Goal: Information Seeking & Learning: Find contact information

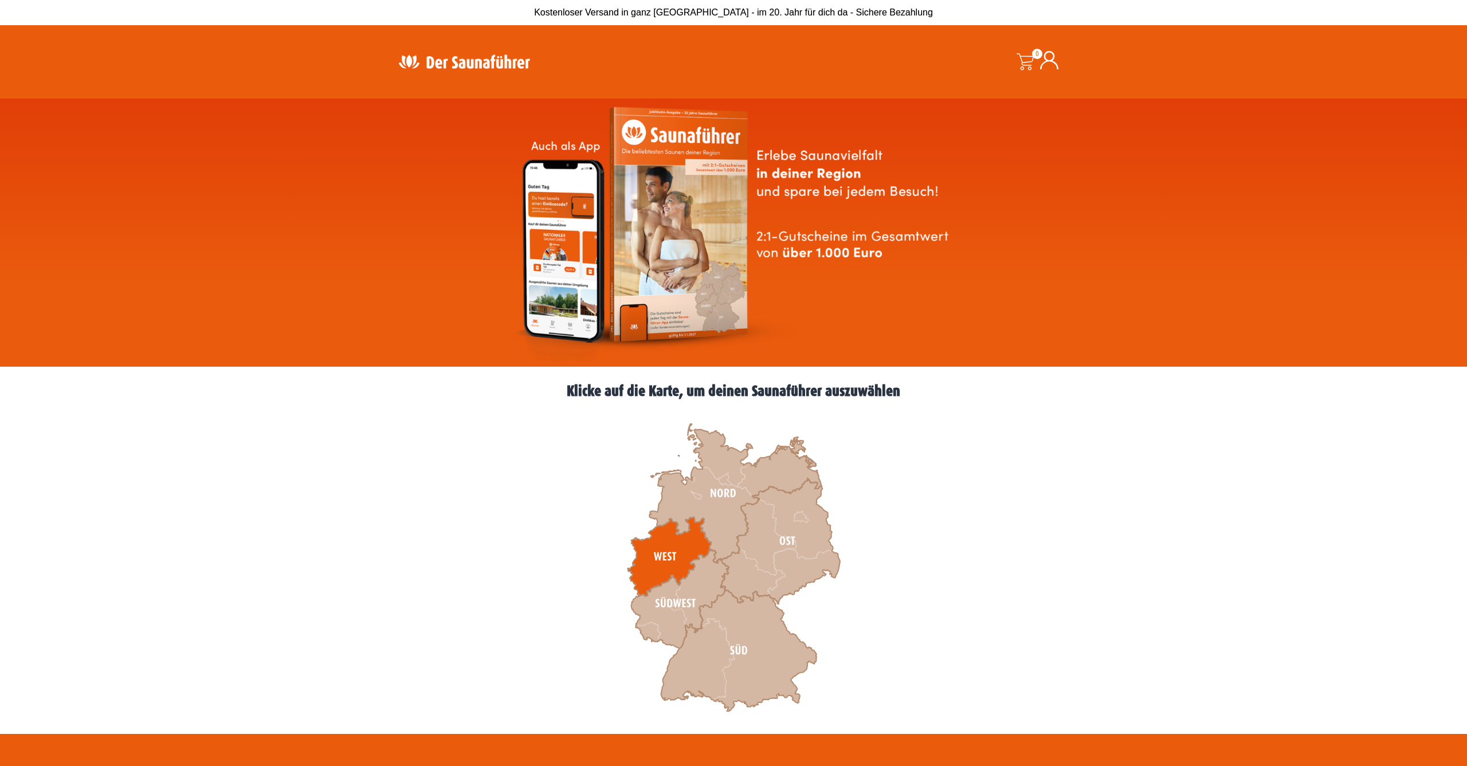
click at [662, 552] on icon at bounding box center [669, 556] width 84 height 79
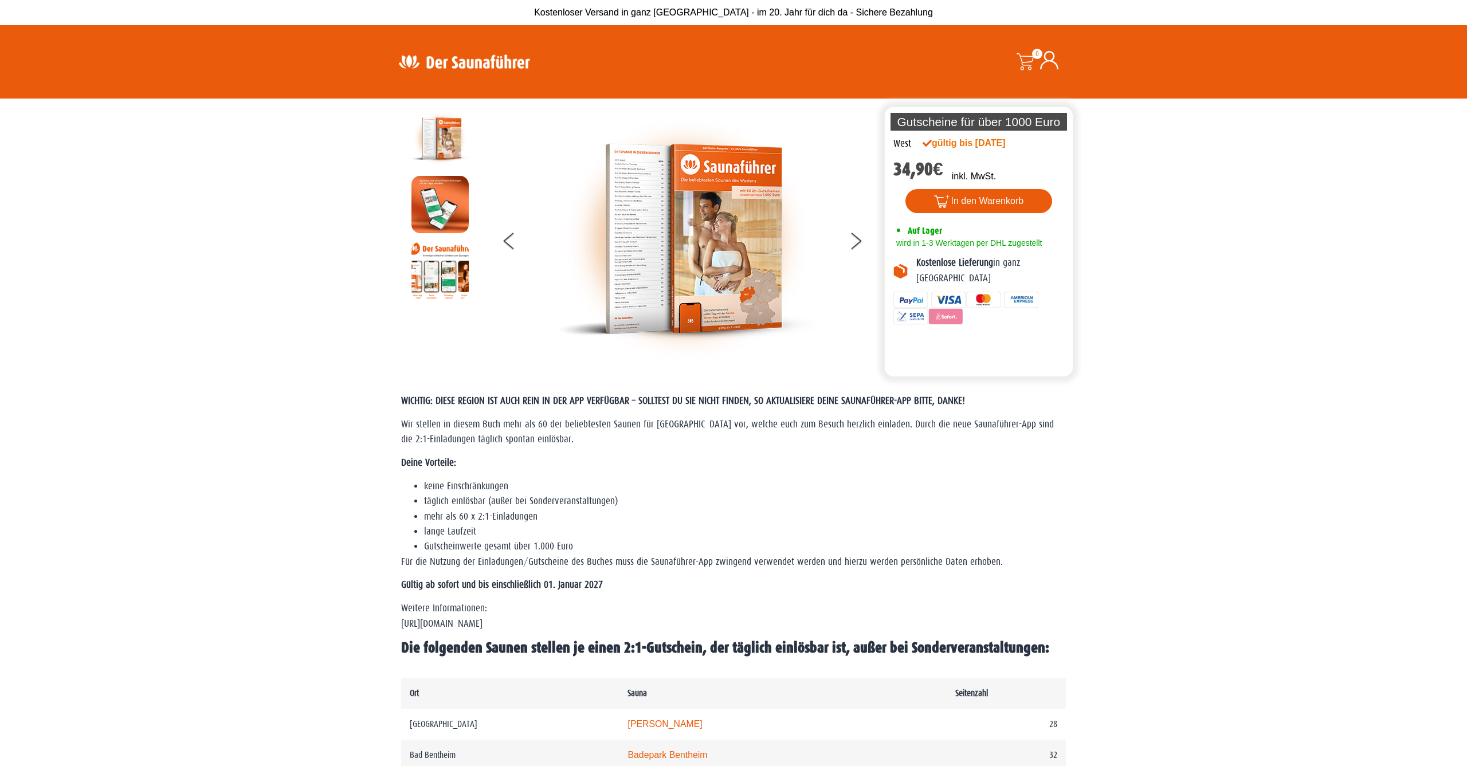
click at [1047, 59] on icon at bounding box center [1049, 60] width 18 height 18
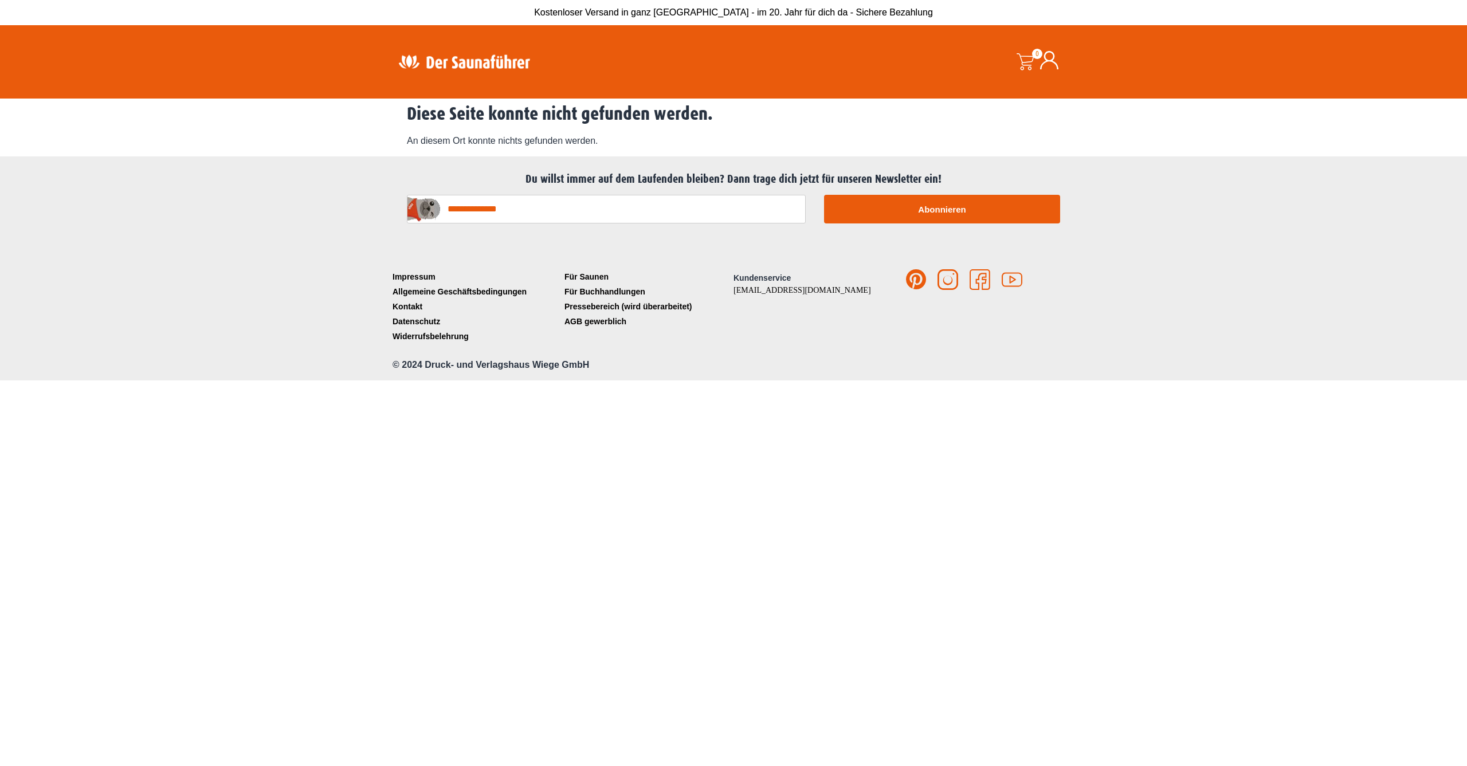
click at [614, 208] on input "E-Mail-Adresse*" at bounding box center [606, 209] width 399 height 29
type input "**********"
click at [940, 206] on button "Abonnieren" at bounding box center [942, 209] width 236 height 29
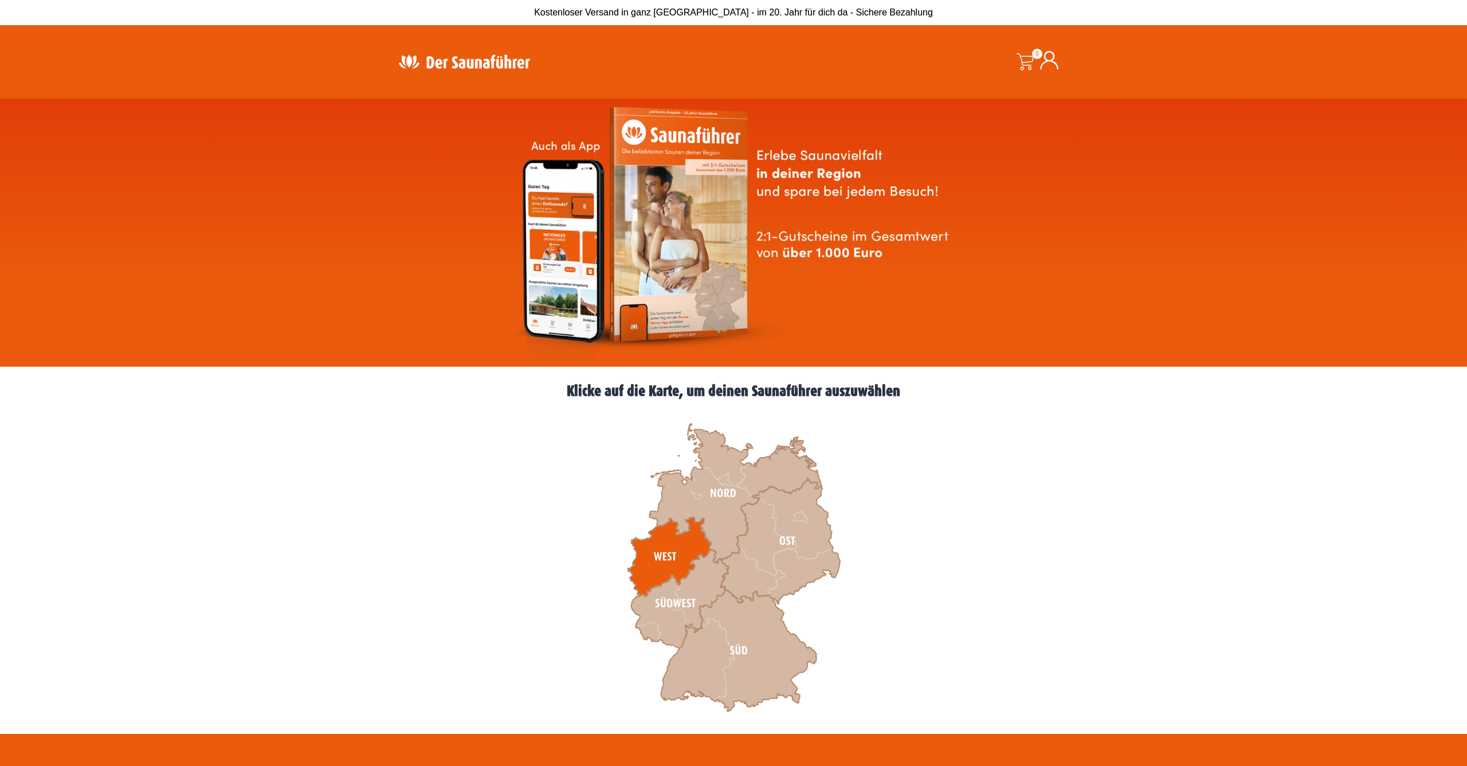
click at [678, 553] on icon at bounding box center [669, 556] width 84 height 79
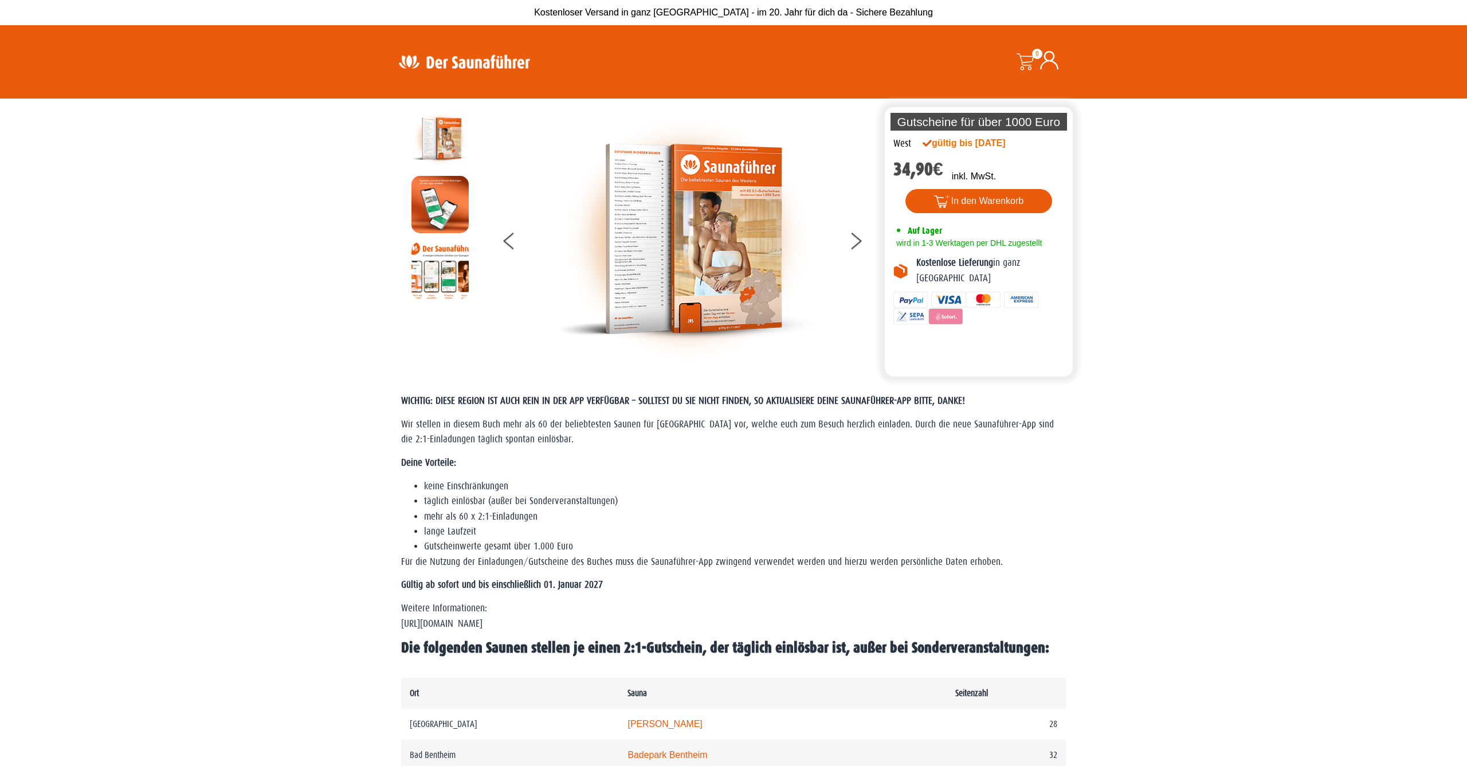
scroll to position [0, 1]
click at [694, 225] on img at bounding box center [687, 239] width 258 height 258
click at [851, 235] on button at bounding box center [863, 243] width 29 height 29
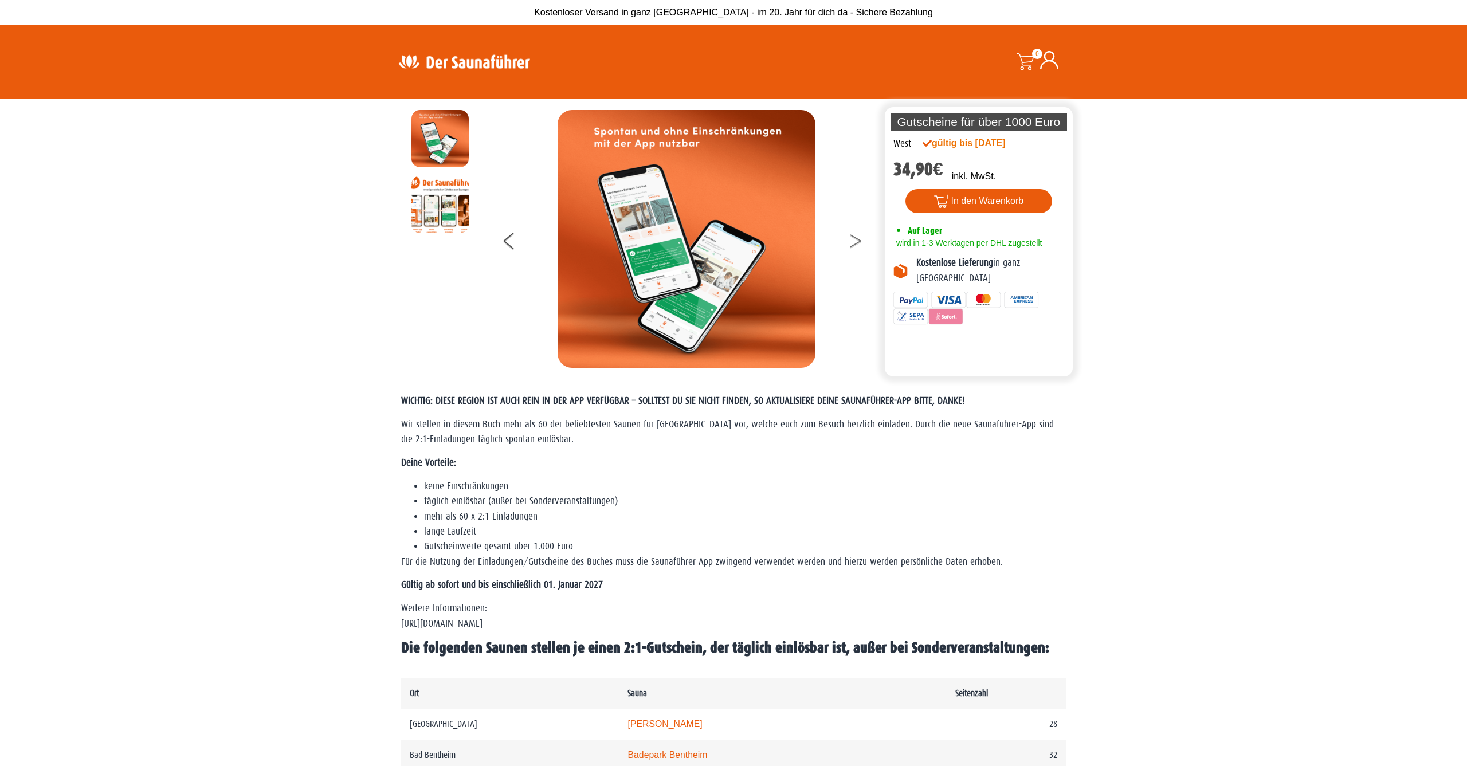
click at [850, 235] on button at bounding box center [863, 243] width 29 height 29
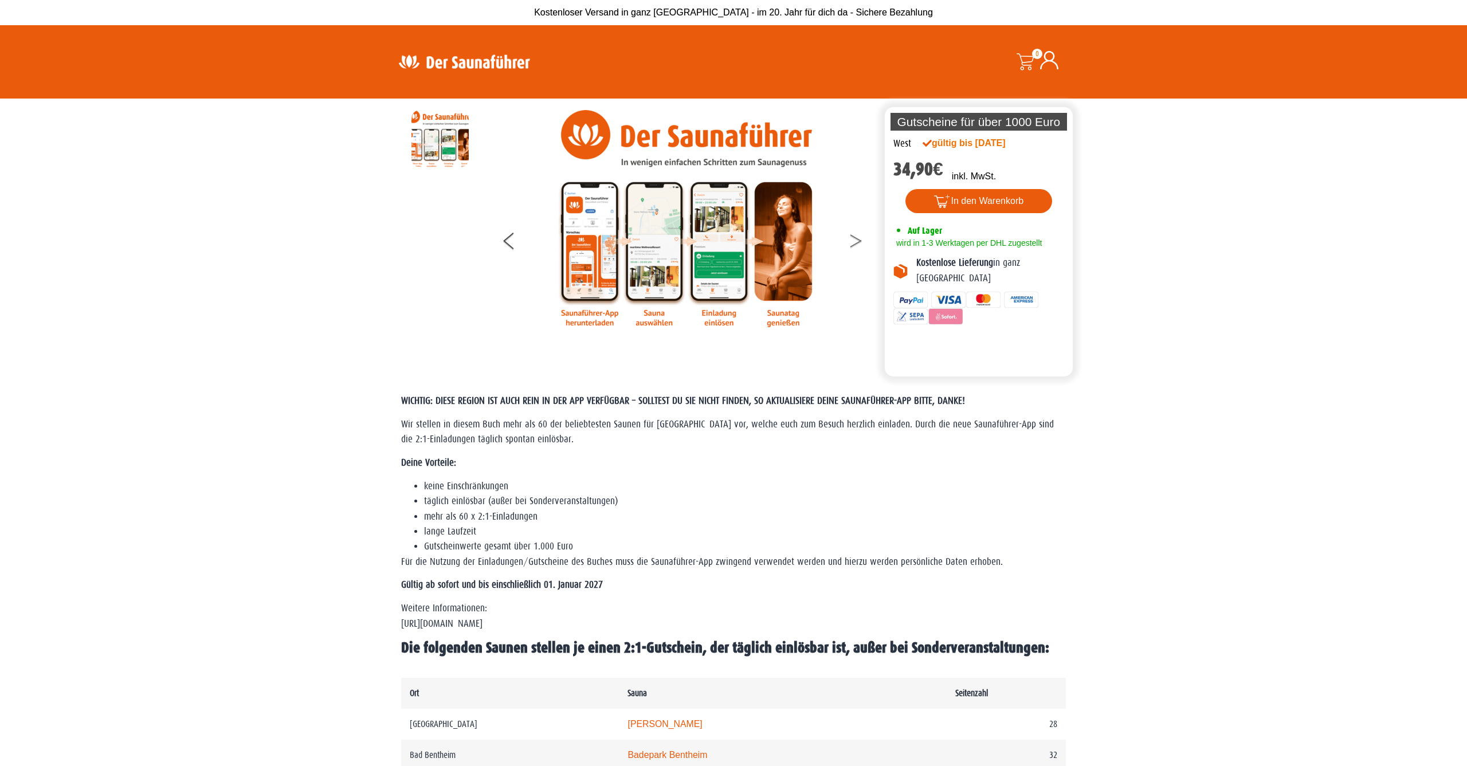
click at [850, 235] on button at bounding box center [863, 243] width 29 height 29
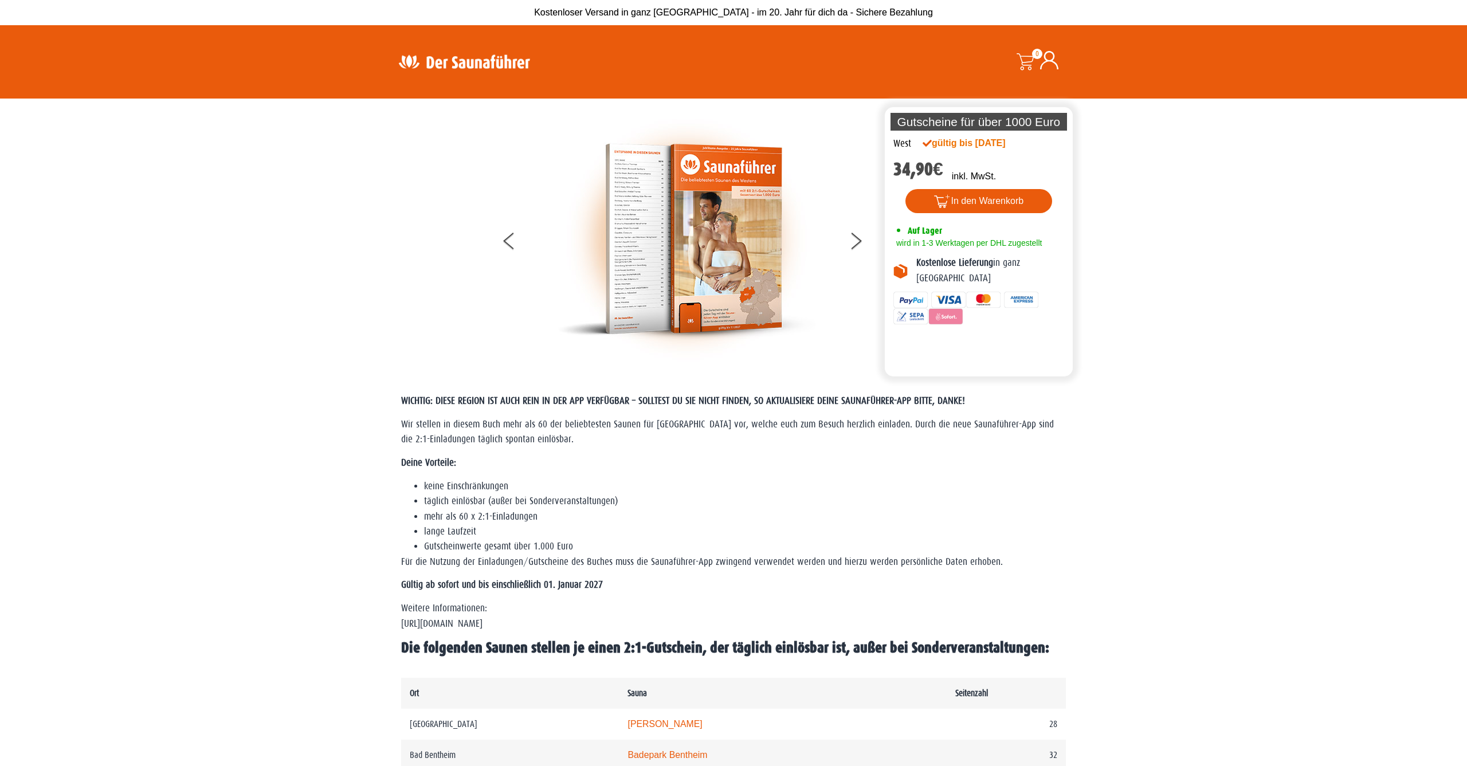
click at [765, 225] on img at bounding box center [687, 239] width 258 height 258
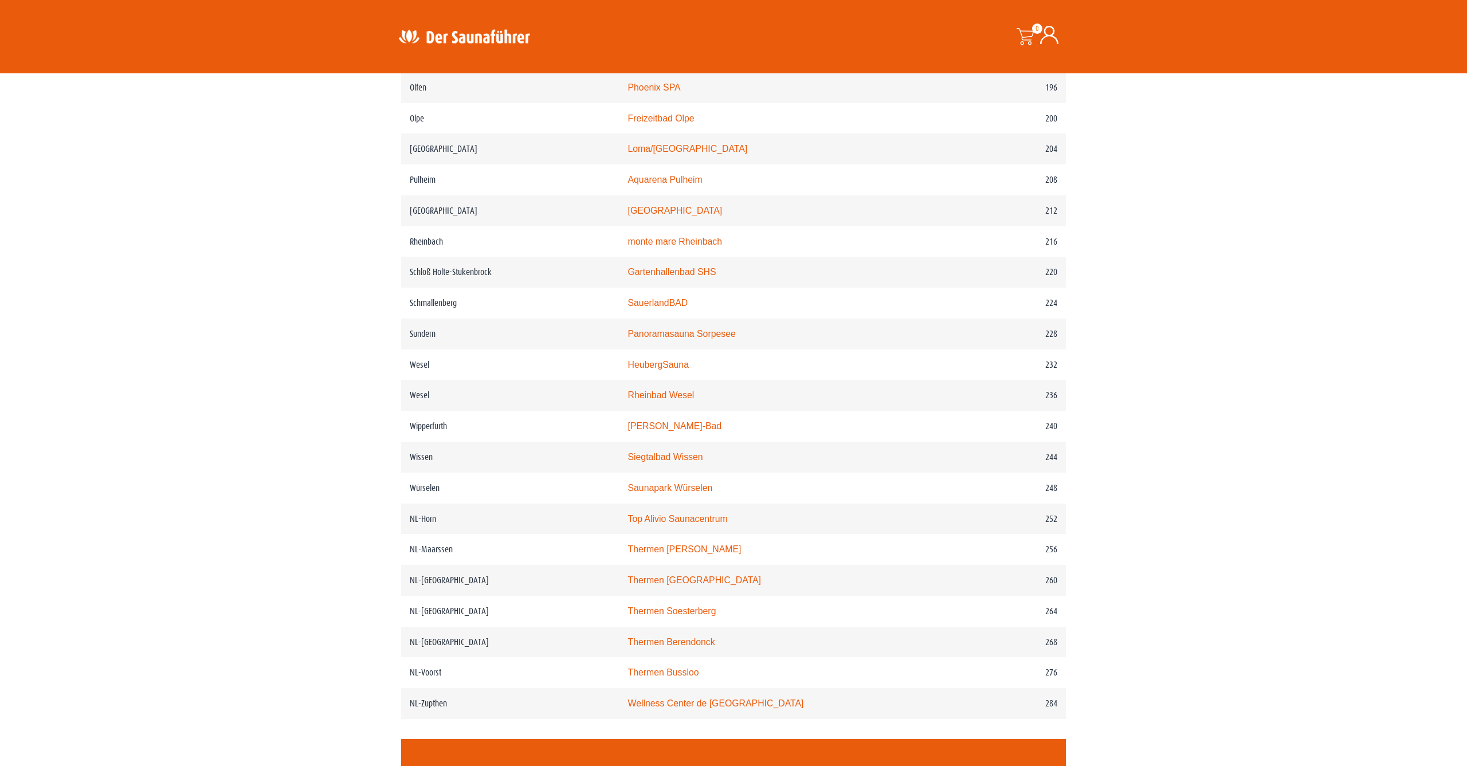
scroll to position [1960, 0]
click at [650, 648] on link "Thermen Berendonck" at bounding box center [670, 643] width 87 height 10
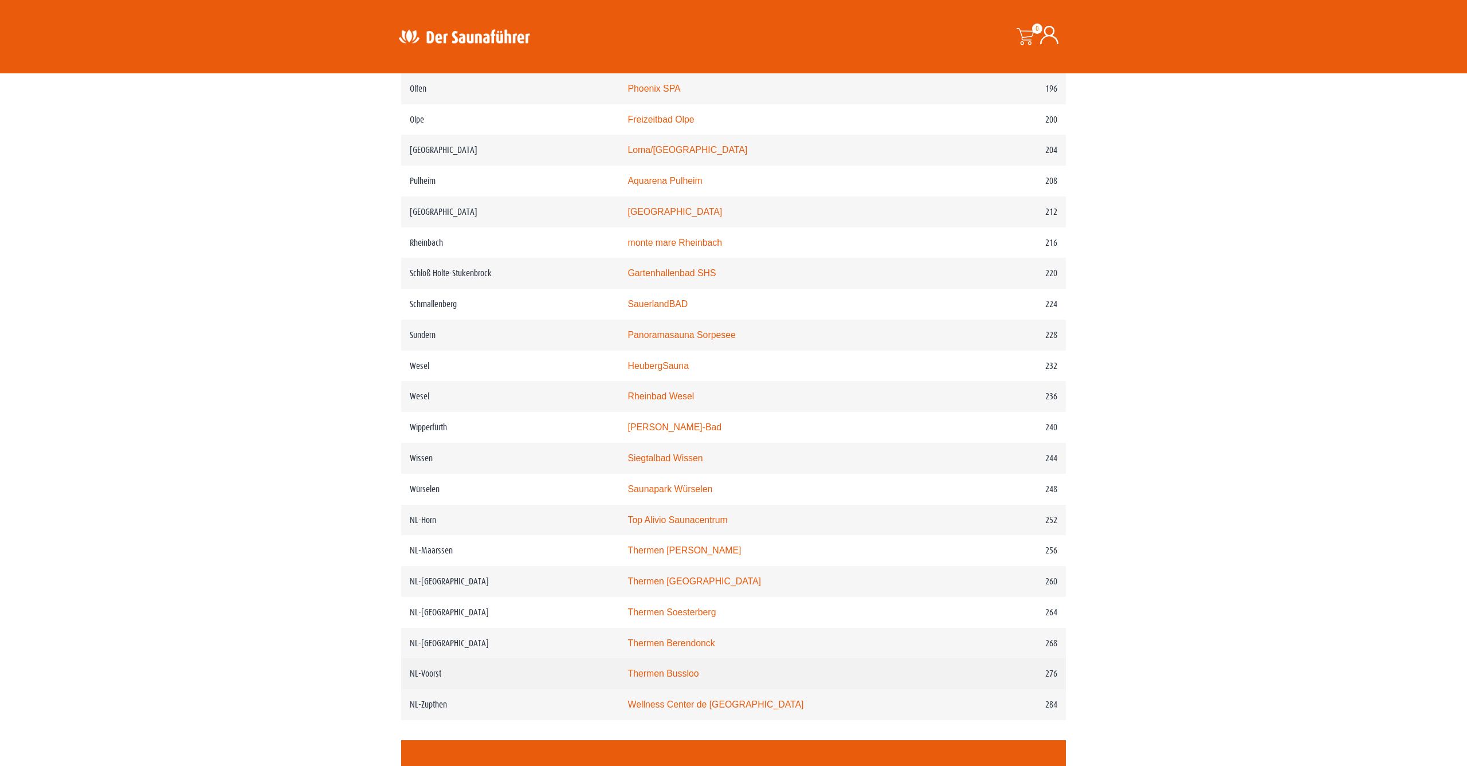
click at [642, 678] on link "Thermen Bussloo" at bounding box center [662, 674] width 71 height 10
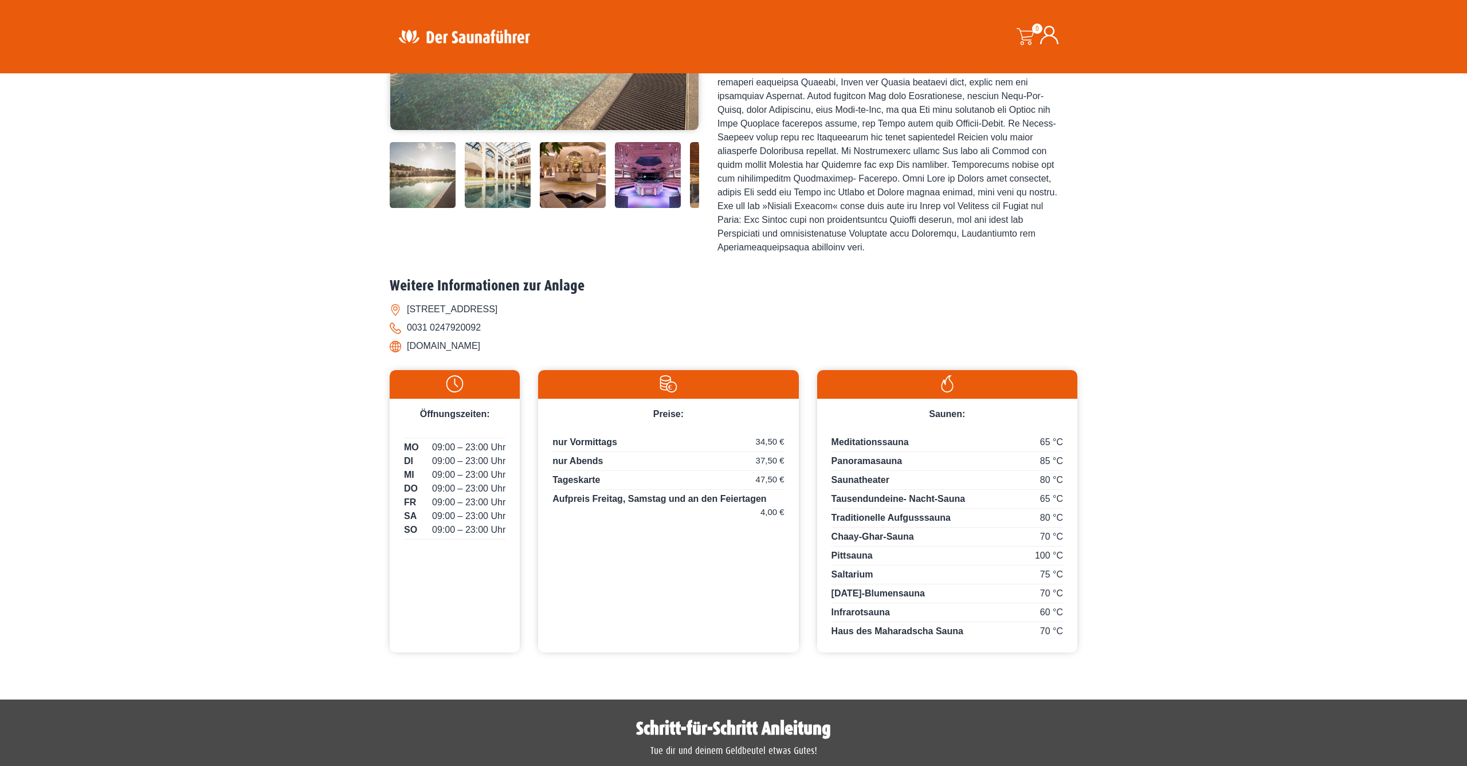
scroll to position [313, 0]
click at [391, 318] on li "Oude Teersdijk 15, NL-6603 Wijchen" at bounding box center [734, 309] width 688 height 18
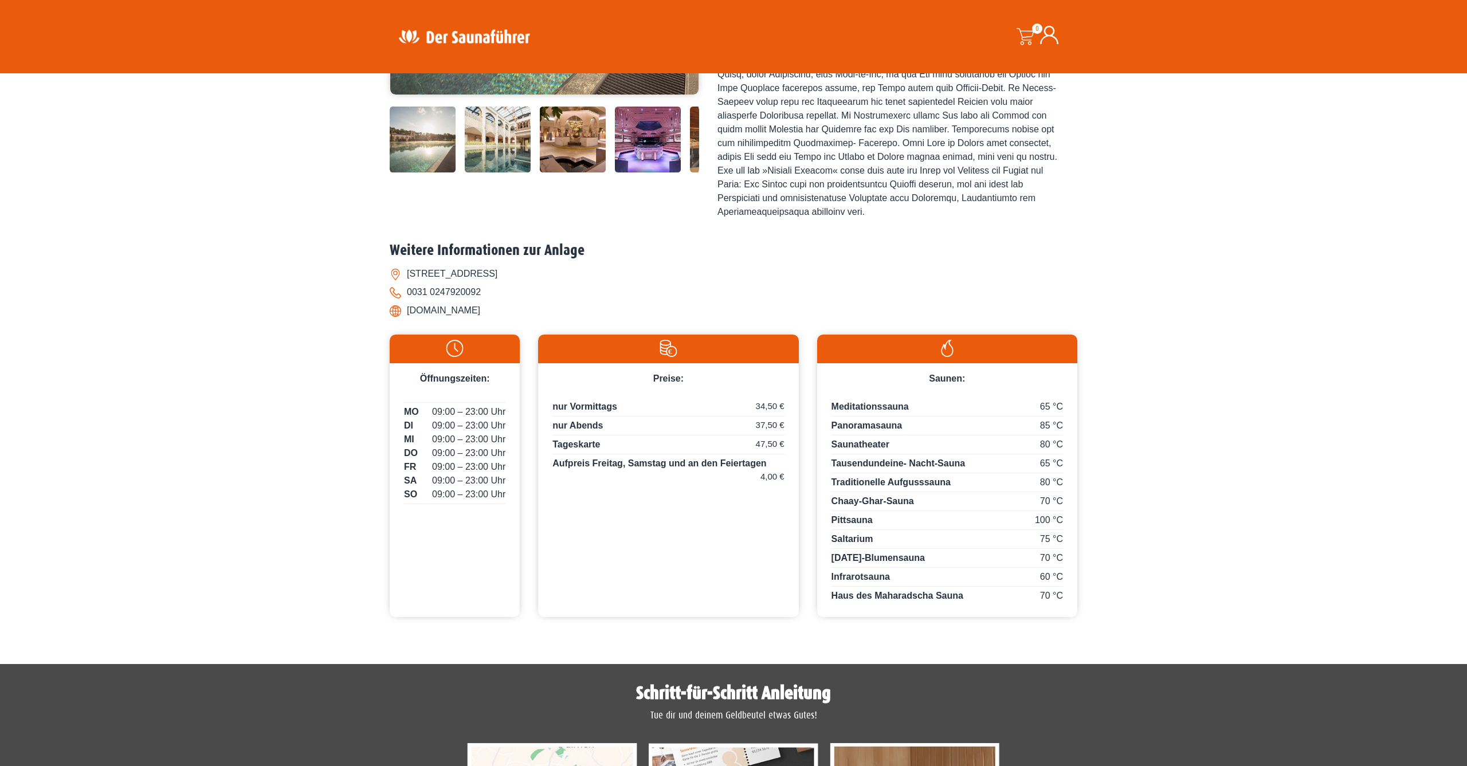
scroll to position [348, 0]
click at [395, 284] on li "Oude Teersdijk 15, NL-6603 Wijchen" at bounding box center [734, 274] width 688 height 18
drag, startPoint x: 408, startPoint y: 296, endPoint x: 527, endPoint y: 303, distance: 119.4
click at [527, 284] on li "Oude Teersdijk 15, NL-6603 Wijchen" at bounding box center [734, 274] width 688 height 18
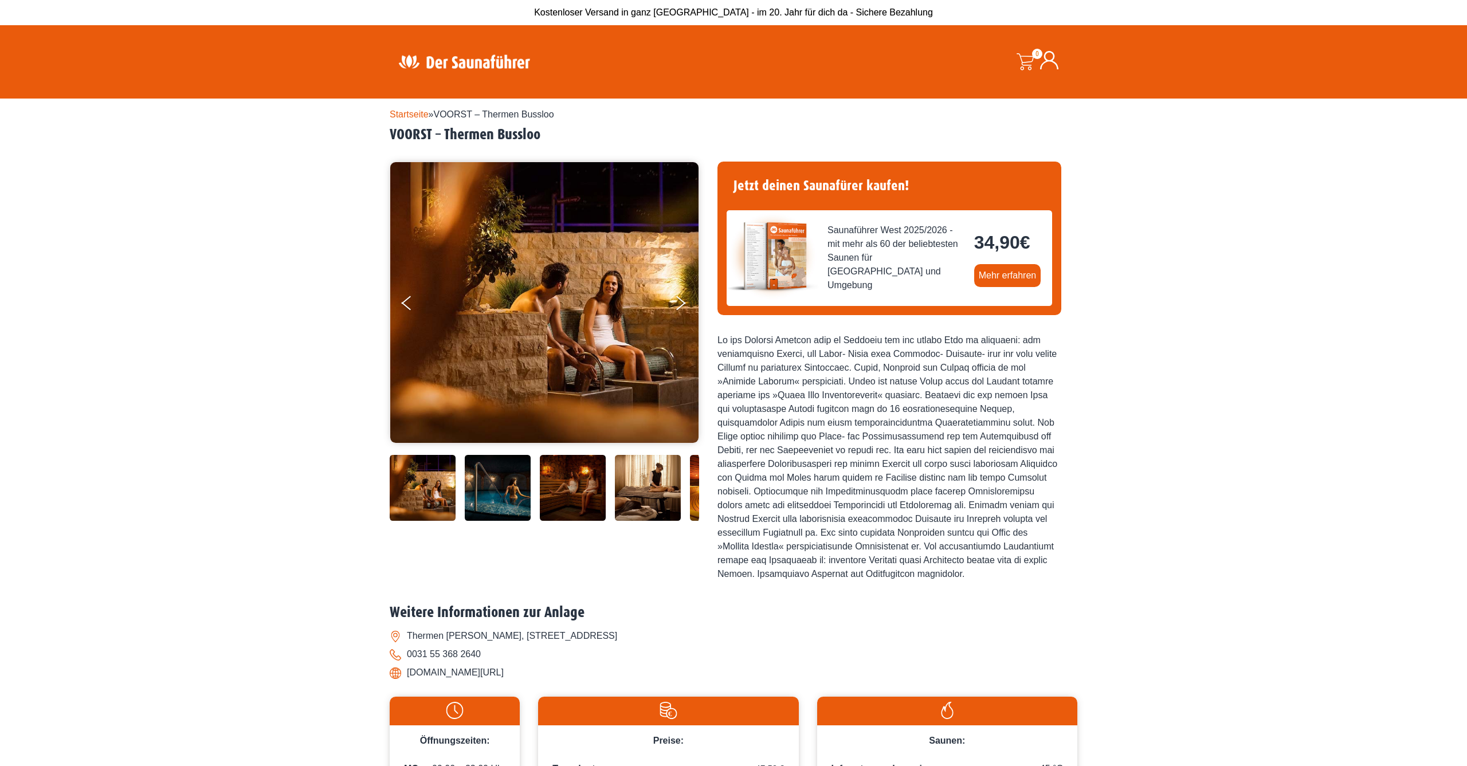
drag, startPoint x: 407, startPoint y: 647, endPoint x: 653, endPoint y: 650, distance: 246.4
click at [653, 645] on li "Thermen Bussloo, Bloemenksweg 38, NL-7383 VOORST" at bounding box center [734, 636] width 688 height 18
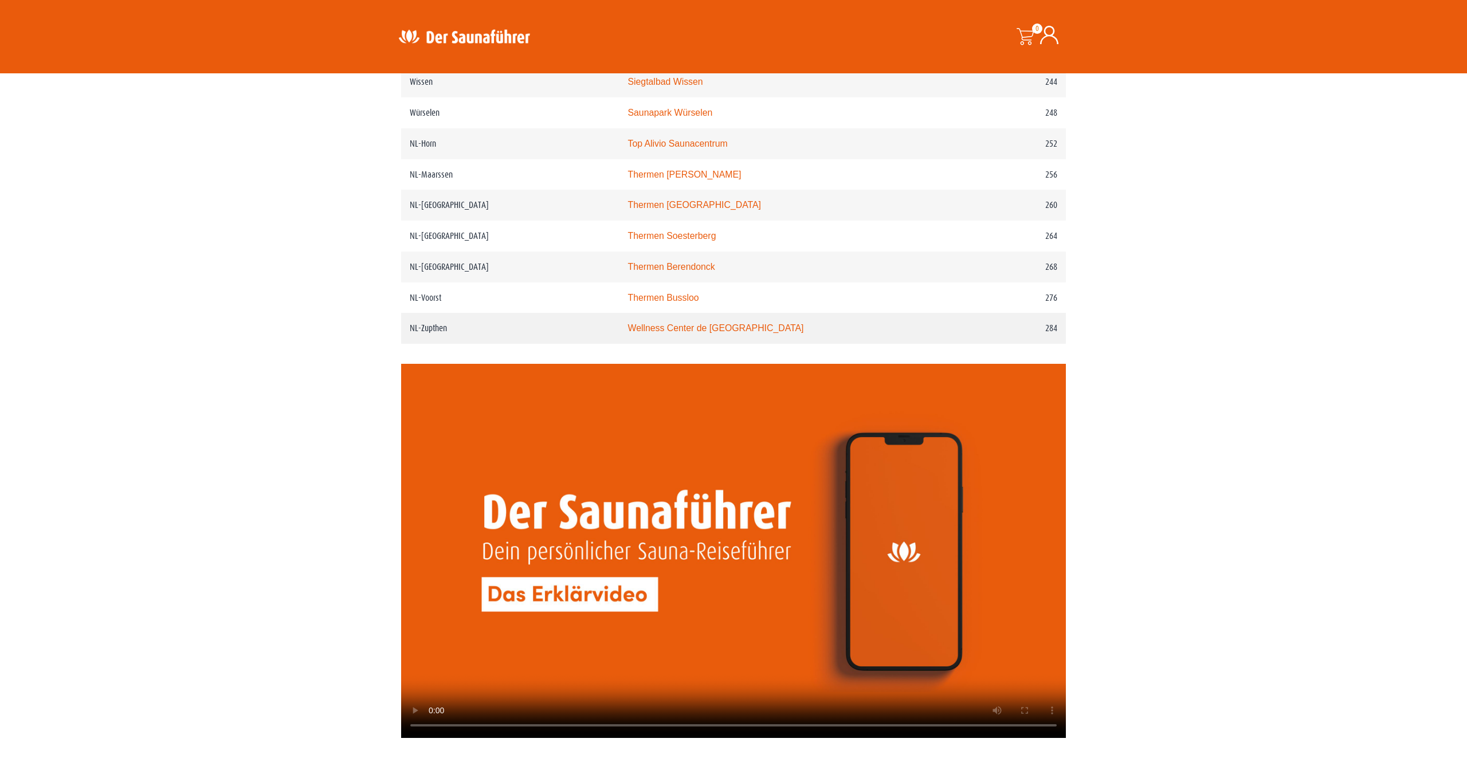
scroll to position [2369, 0]
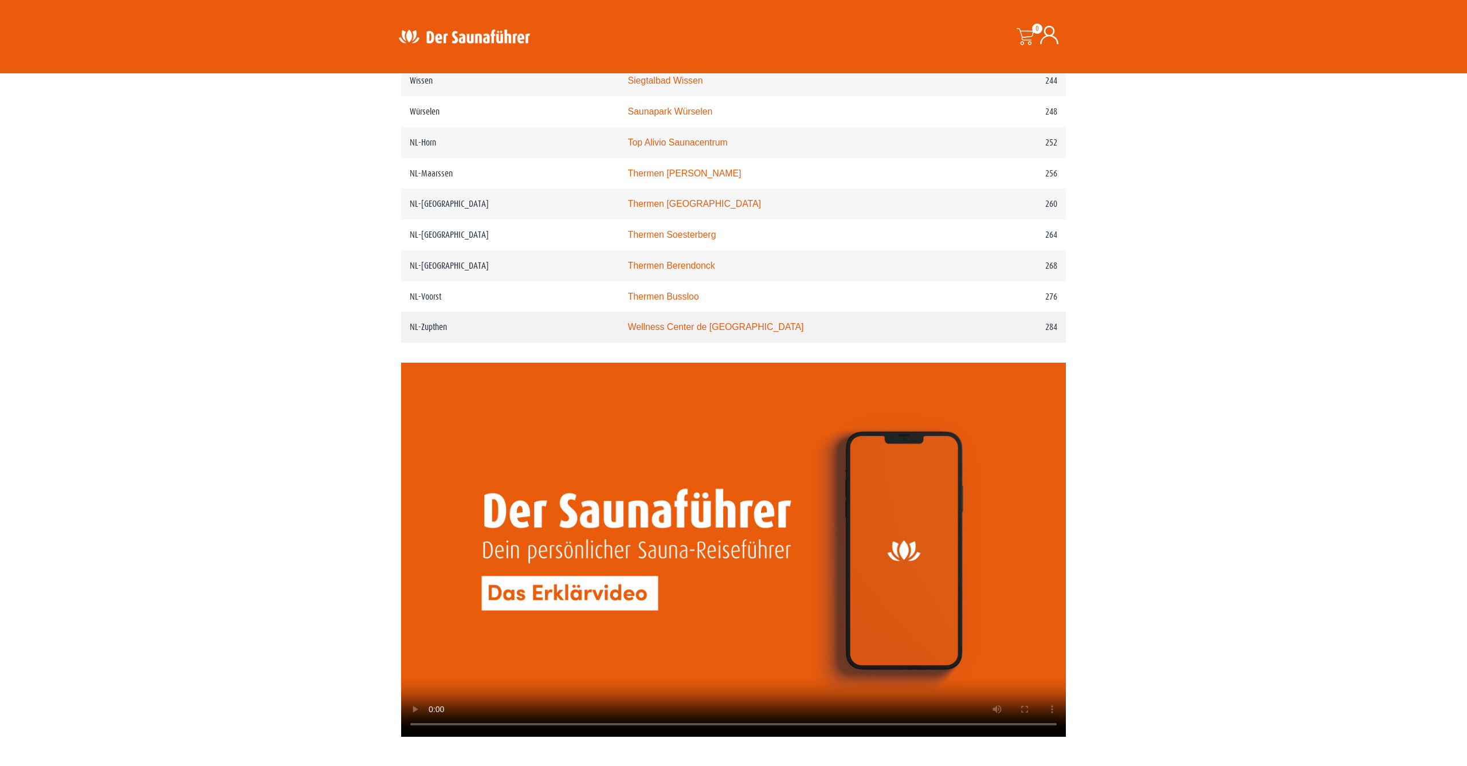
click at [662, 332] on link "Wellness Center de [GEOGRAPHIC_DATA]" at bounding box center [715, 327] width 176 height 10
click at [627, 240] on link "Thermen Soesterberg" at bounding box center [671, 235] width 88 height 10
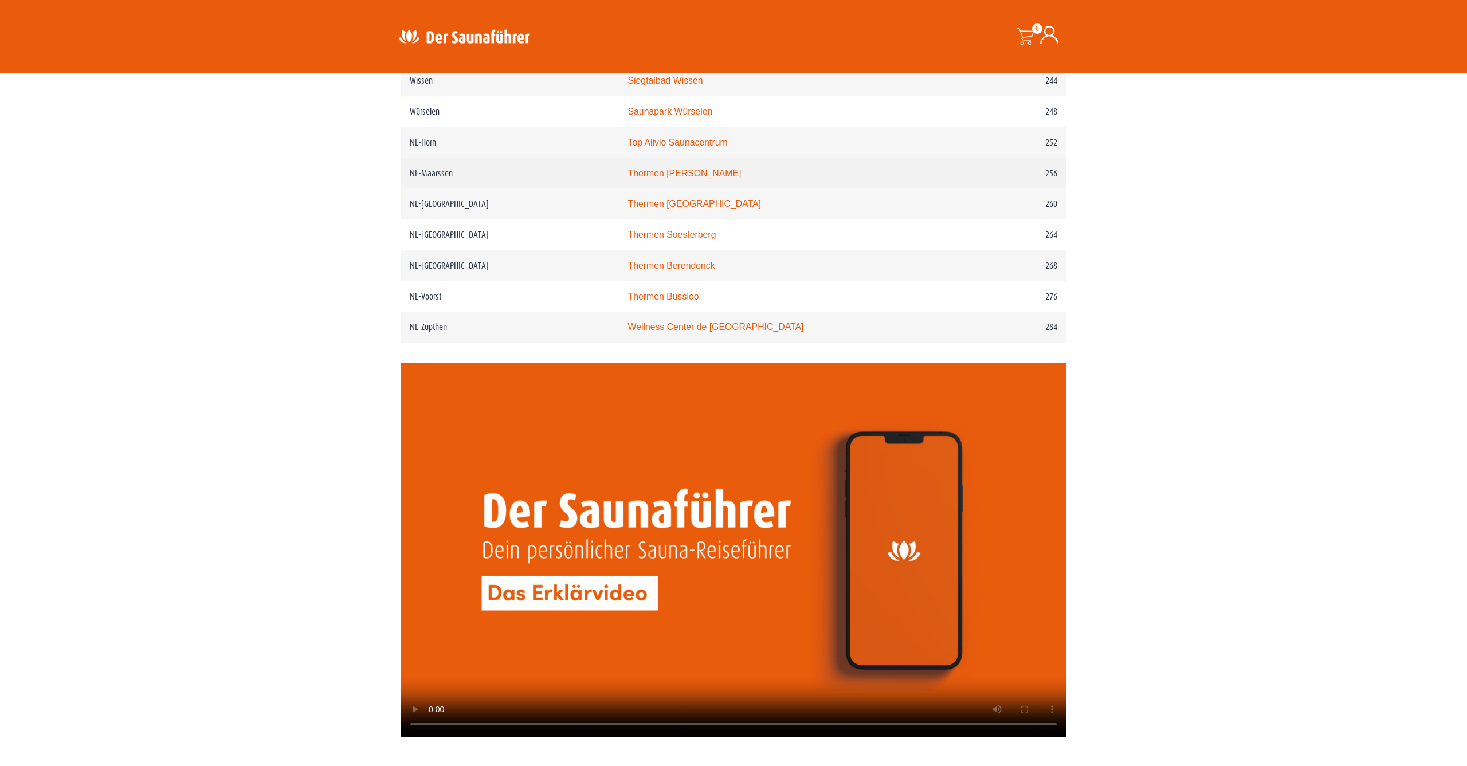
click at [627, 178] on link "Thermen [PERSON_NAME]" at bounding box center [683, 173] width 113 height 10
click at [634, 147] on link "Top Alivio Saunacentrum" at bounding box center [677, 143] width 100 height 10
click at [637, 178] on link "Thermen [PERSON_NAME]" at bounding box center [683, 173] width 113 height 10
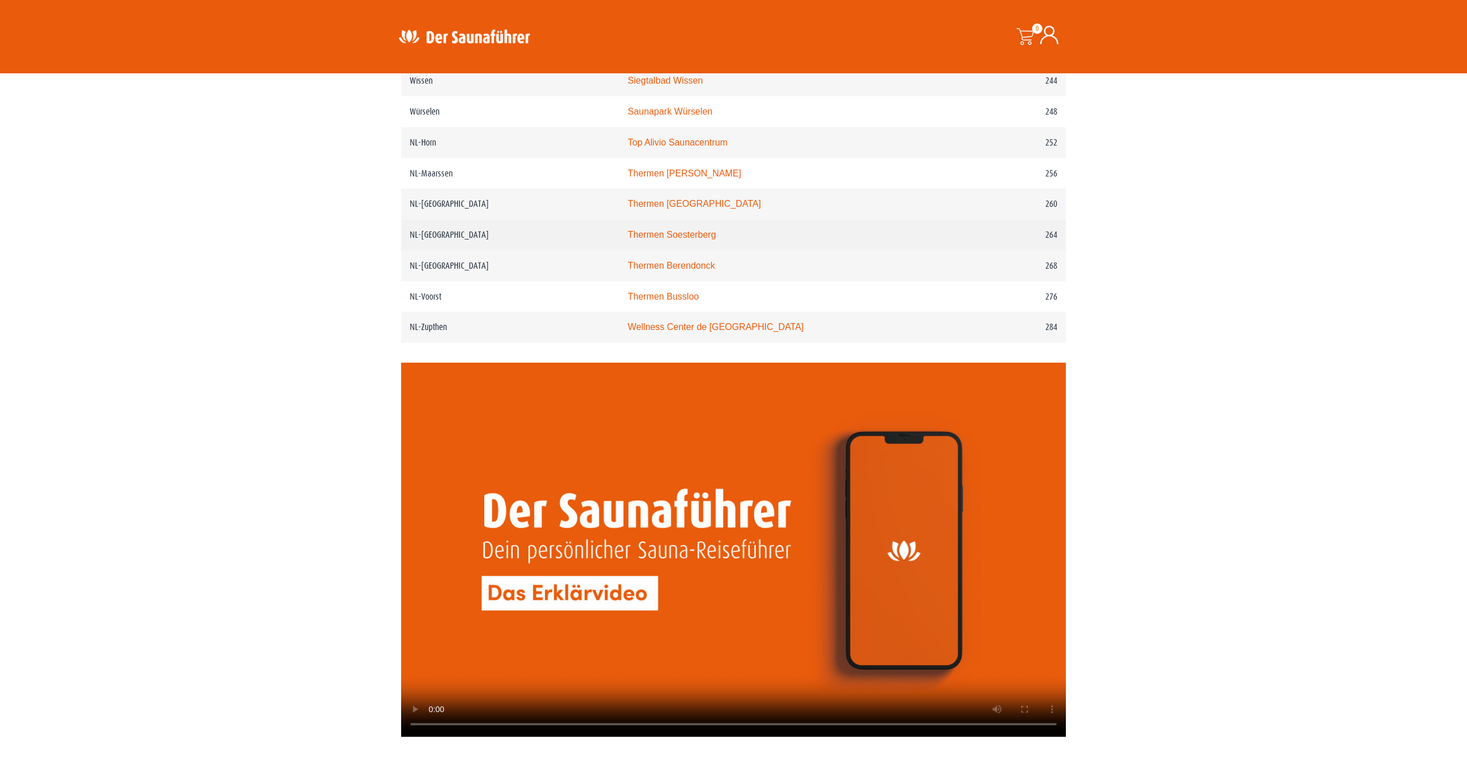
click at [649, 240] on link "Thermen Soesterberg" at bounding box center [671, 235] width 88 height 10
click at [631, 332] on link "Wellness Center de Bronsbergen" at bounding box center [715, 327] width 176 height 10
click at [631, 270] on link "Thermen Berendonck" at bounding box center [670, 266] width 87 height 10
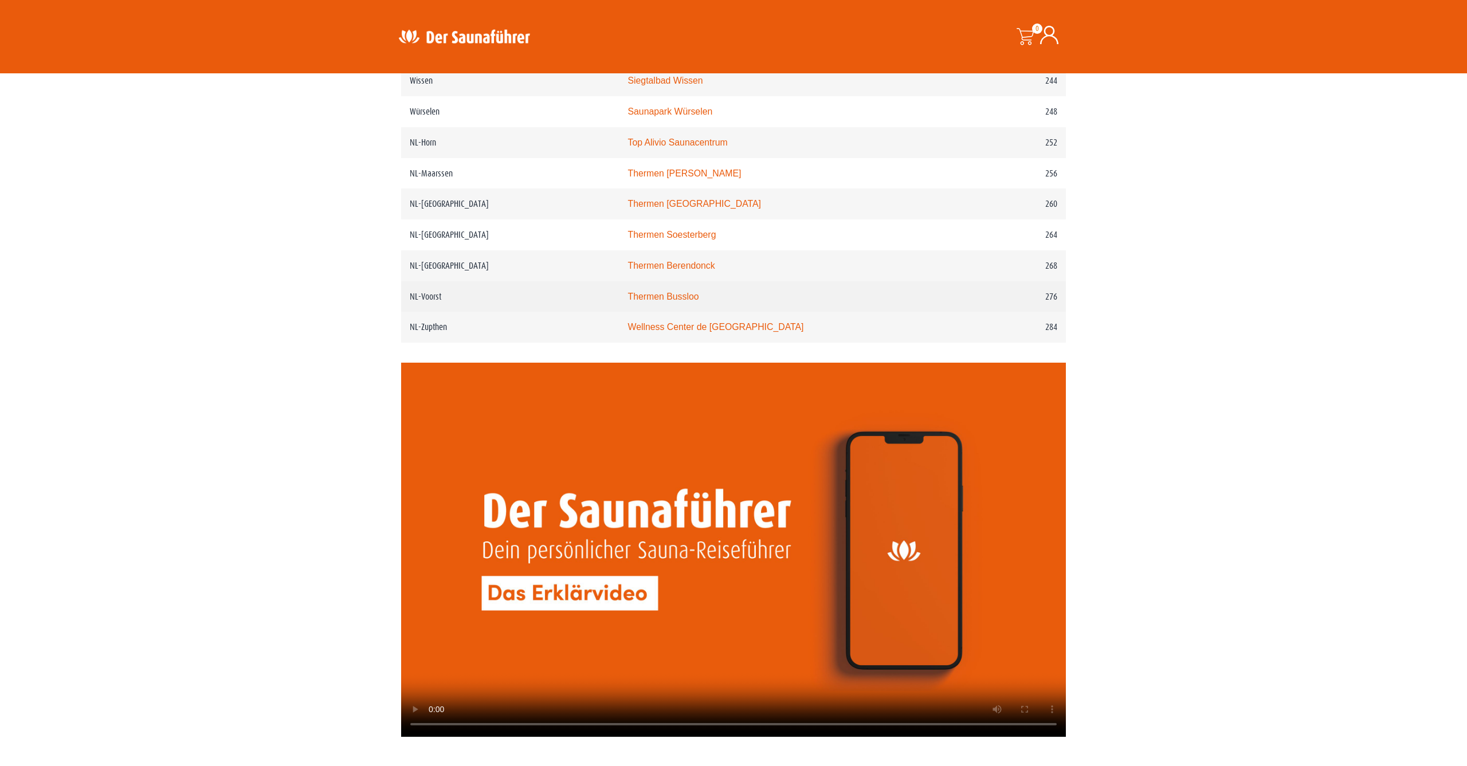
click at [662, 301] on link "Thermen Bussloo" at bounding box center [662, 297] width 71 height 10
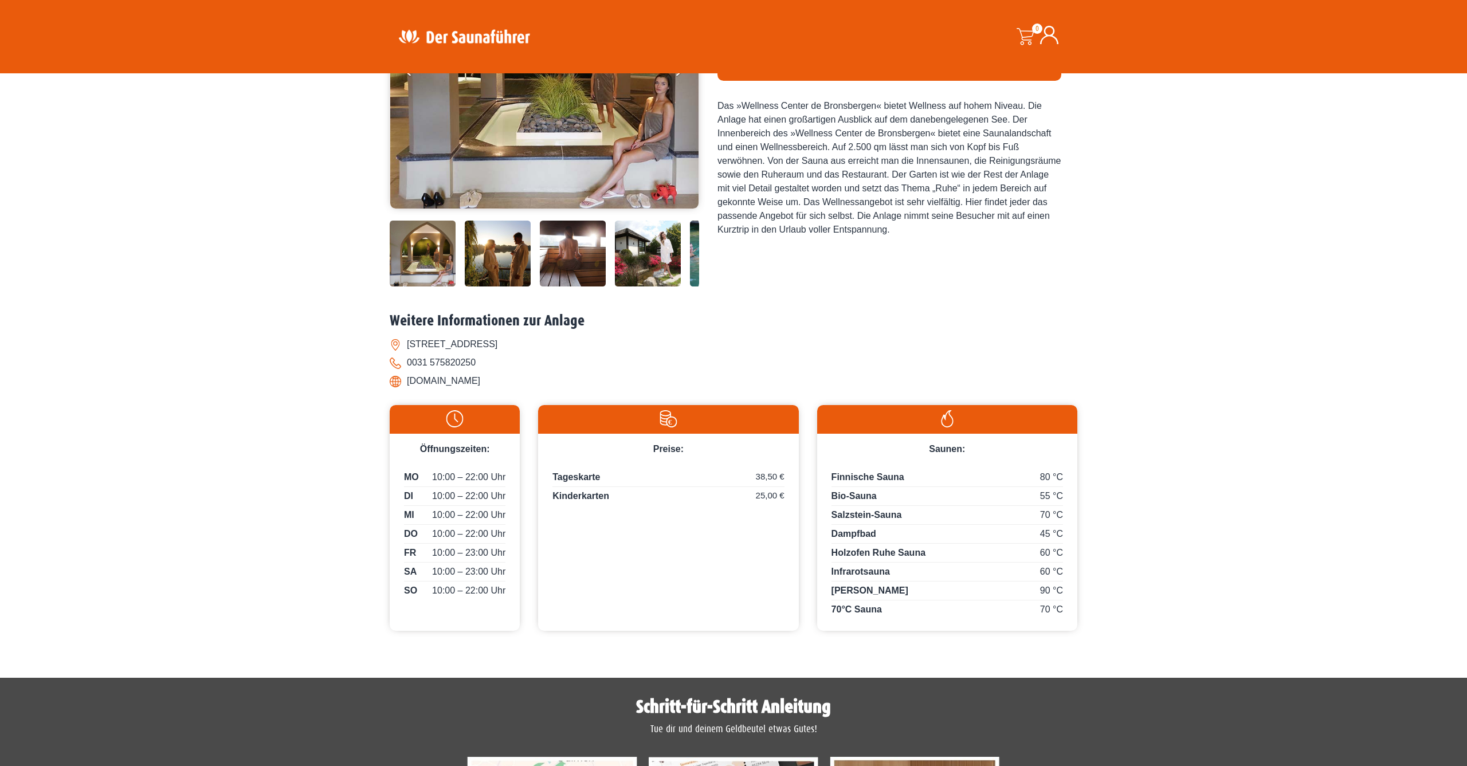
scroll to position [236, 0]
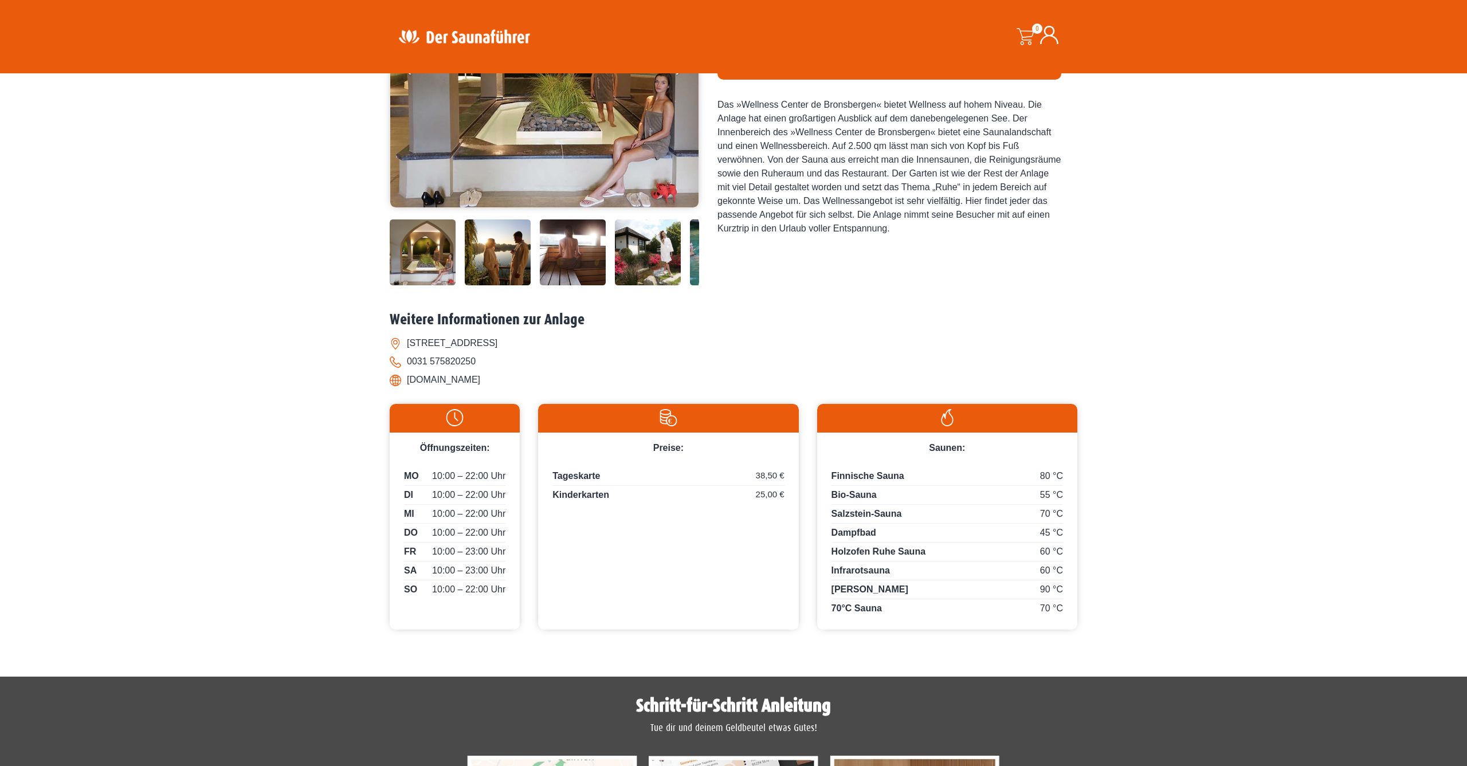
drag, startPoint x: 407, startPoint y: 408, endPoint x: 563, endPoint y: 411, distance: 155.9
click at [563, 352] on li "Bronsbergen 27, NL-7207 Zutphen" at bounding box center [734, 343] width 688 height 18
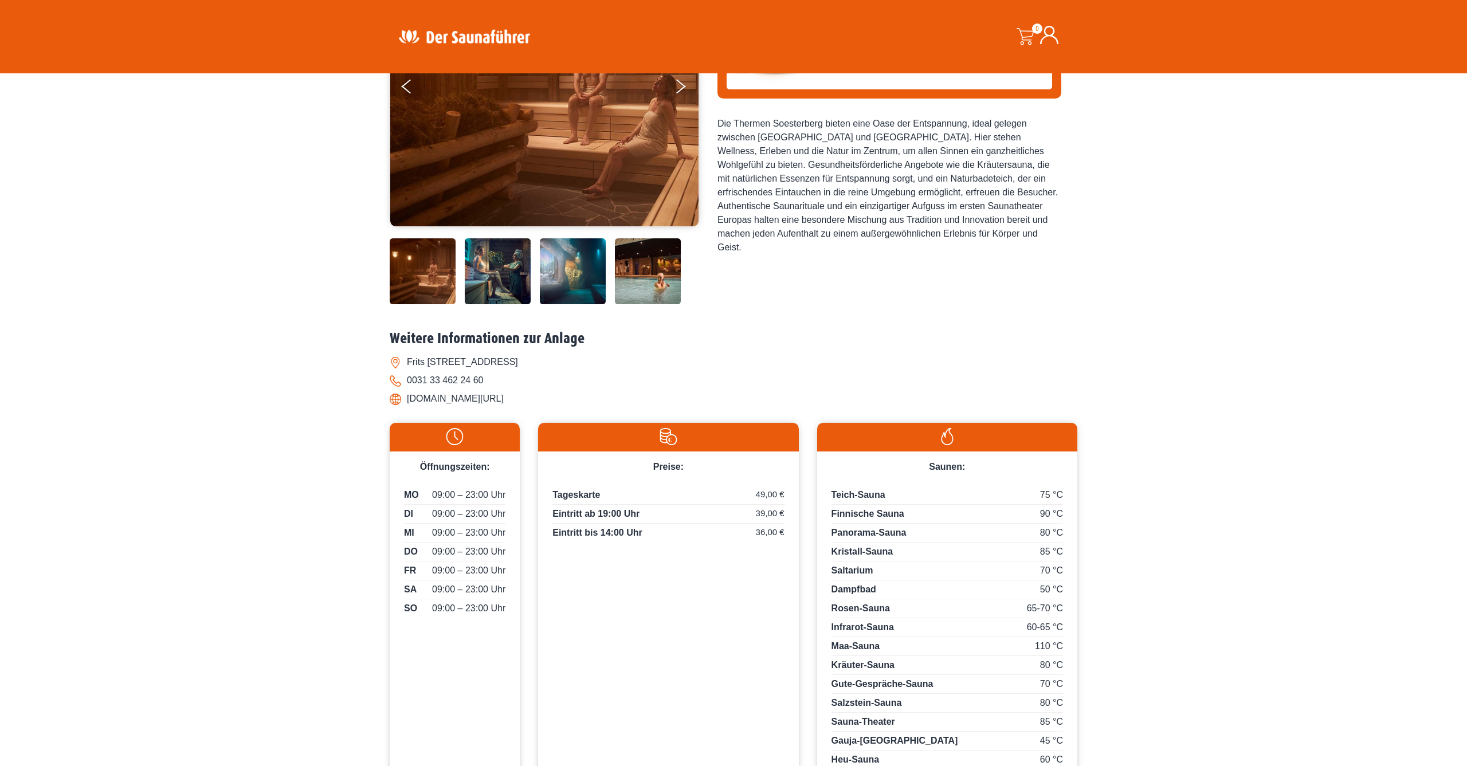
scroll to position [209, 0]
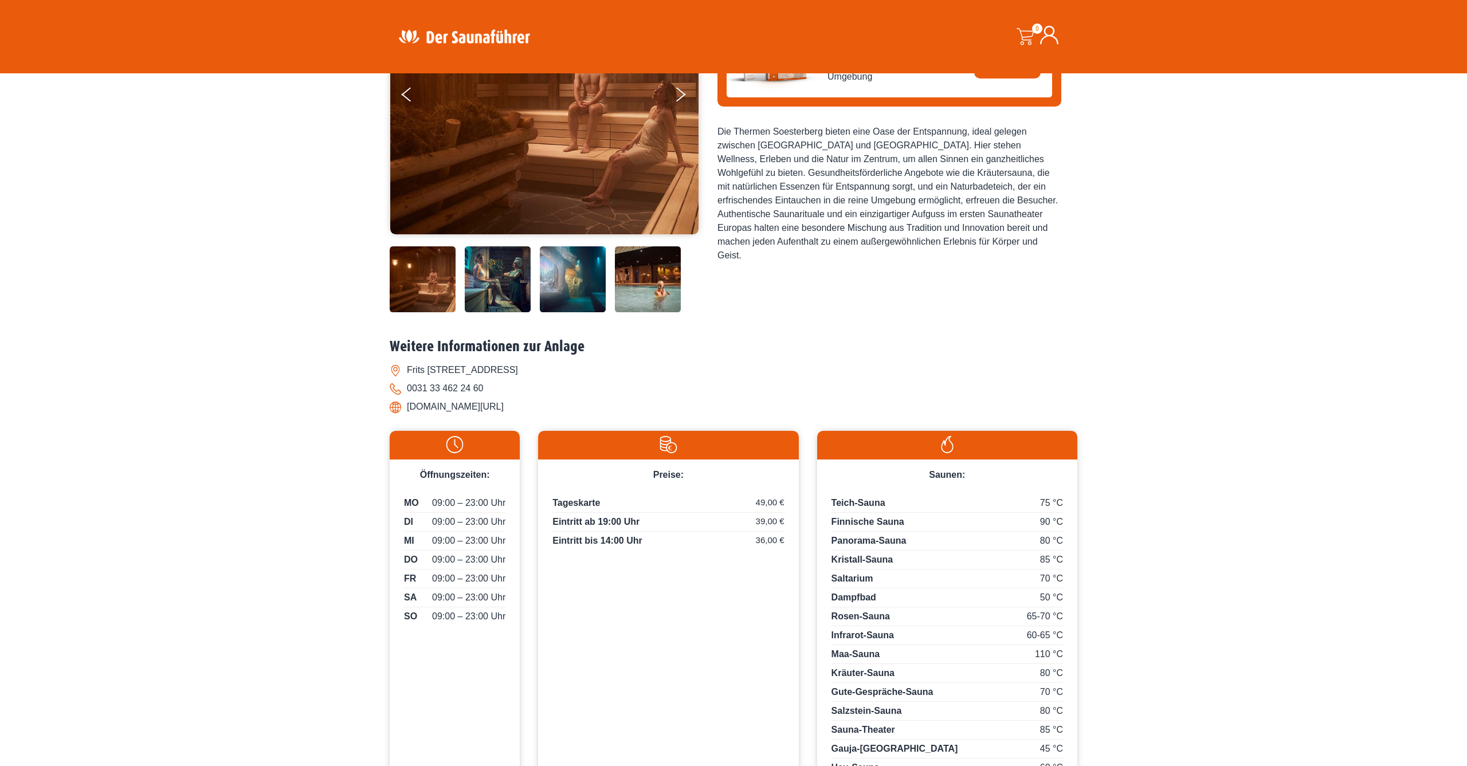
drag, startPoint x: 407, startPoint y: 433, endPoint x: 601, endPoint y: 437, distance: 194.3
click at [601, 379] on li "Frits koolhovenweg 8, 3769 Soesterberg" at bounding box center [734, 370] width 688 height 18
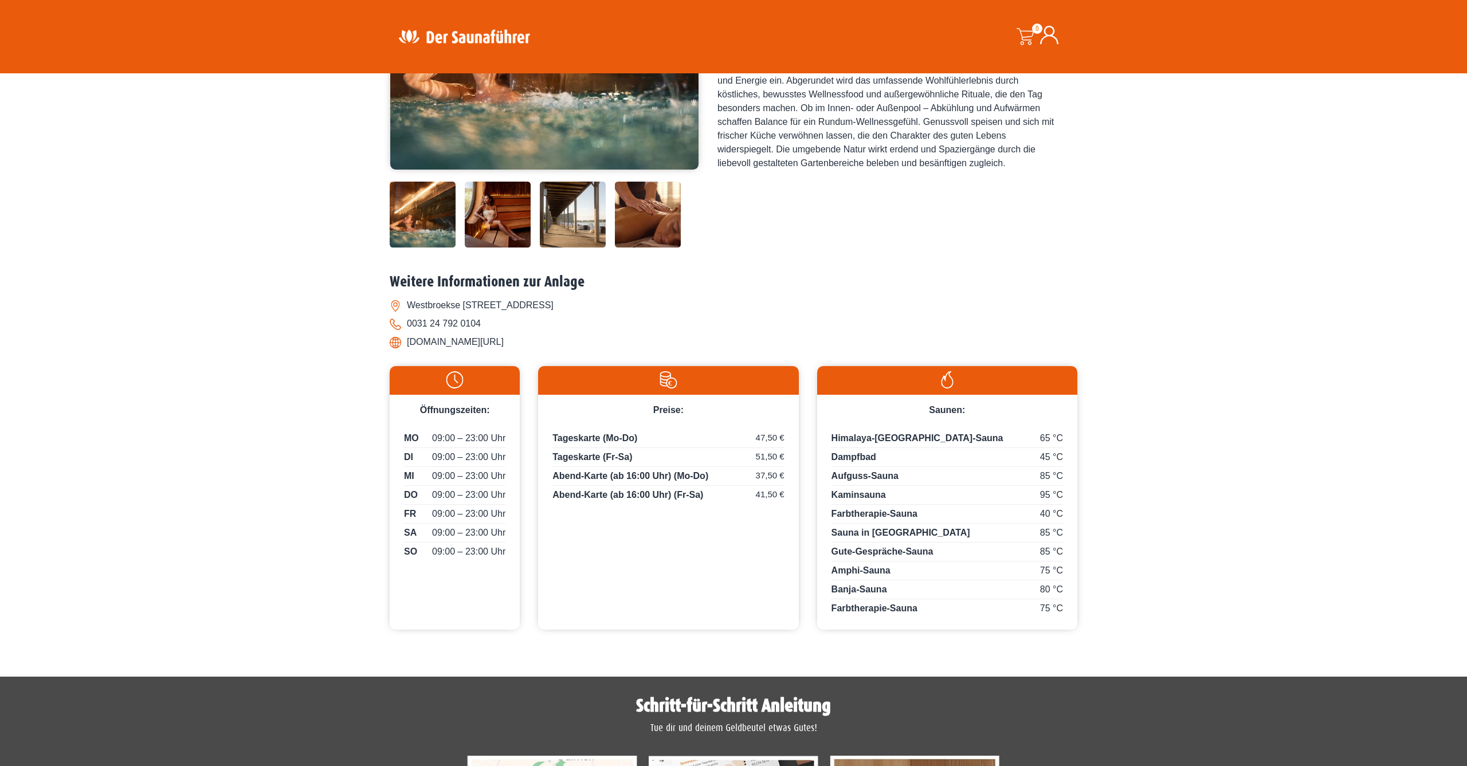
scroll to position [274, 0]
drag, startPoint x: 407, startPoint y: 370, endPoint x: 615, endPoint y: 375, distance: 208.1
click at [615, 314] on li "Westbroekse [STREET_ADDRESS]" at bounding box center [734, 305] width 688 height 18
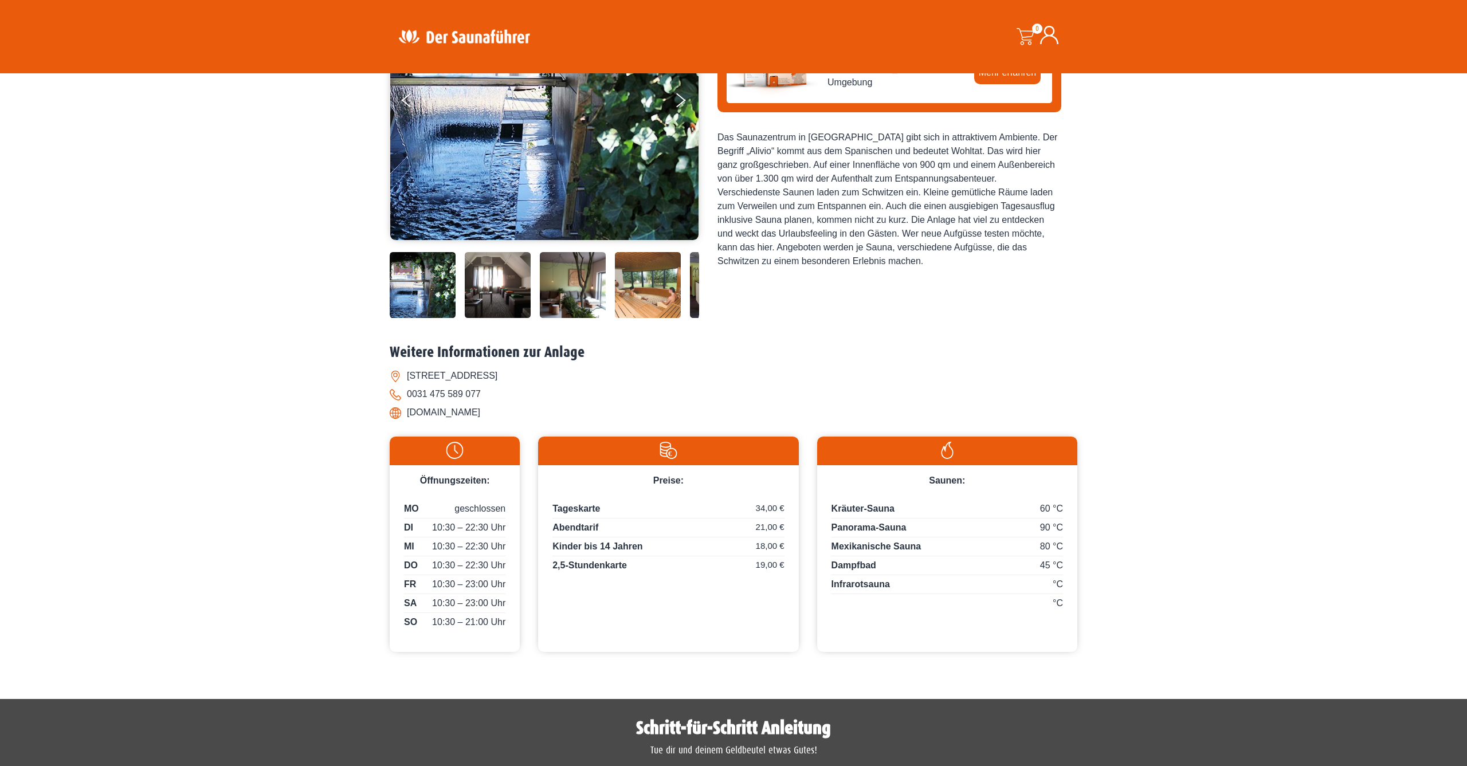
scroll to position [204, 0]
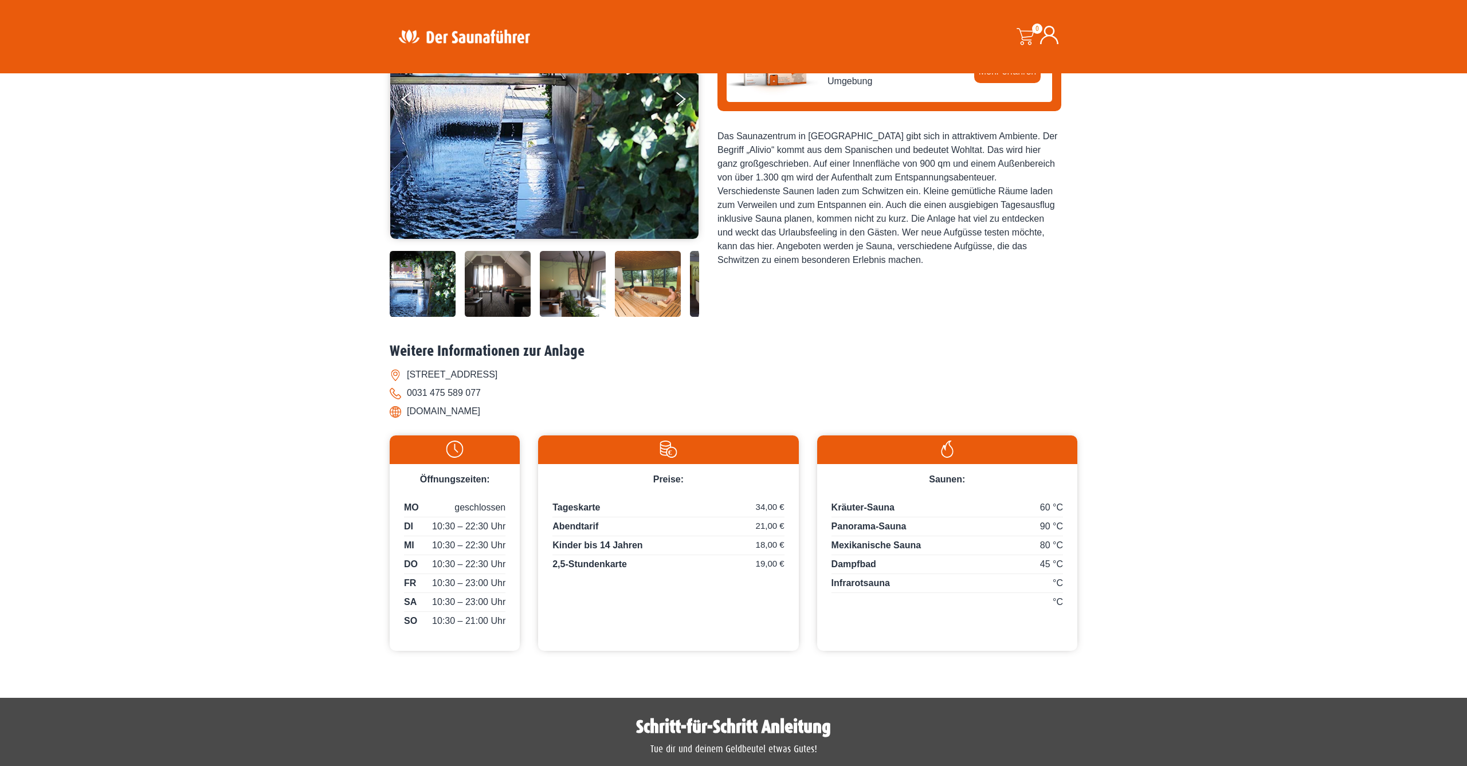
drag, startPoint x: 427, startPoint y: 439, endPoint x: 561, endPoint y: 448, distance: 133.8
click at [561, 384] on li "[STREET_ADDRESS]" at bounding box center [734, 375] width 688 height 18
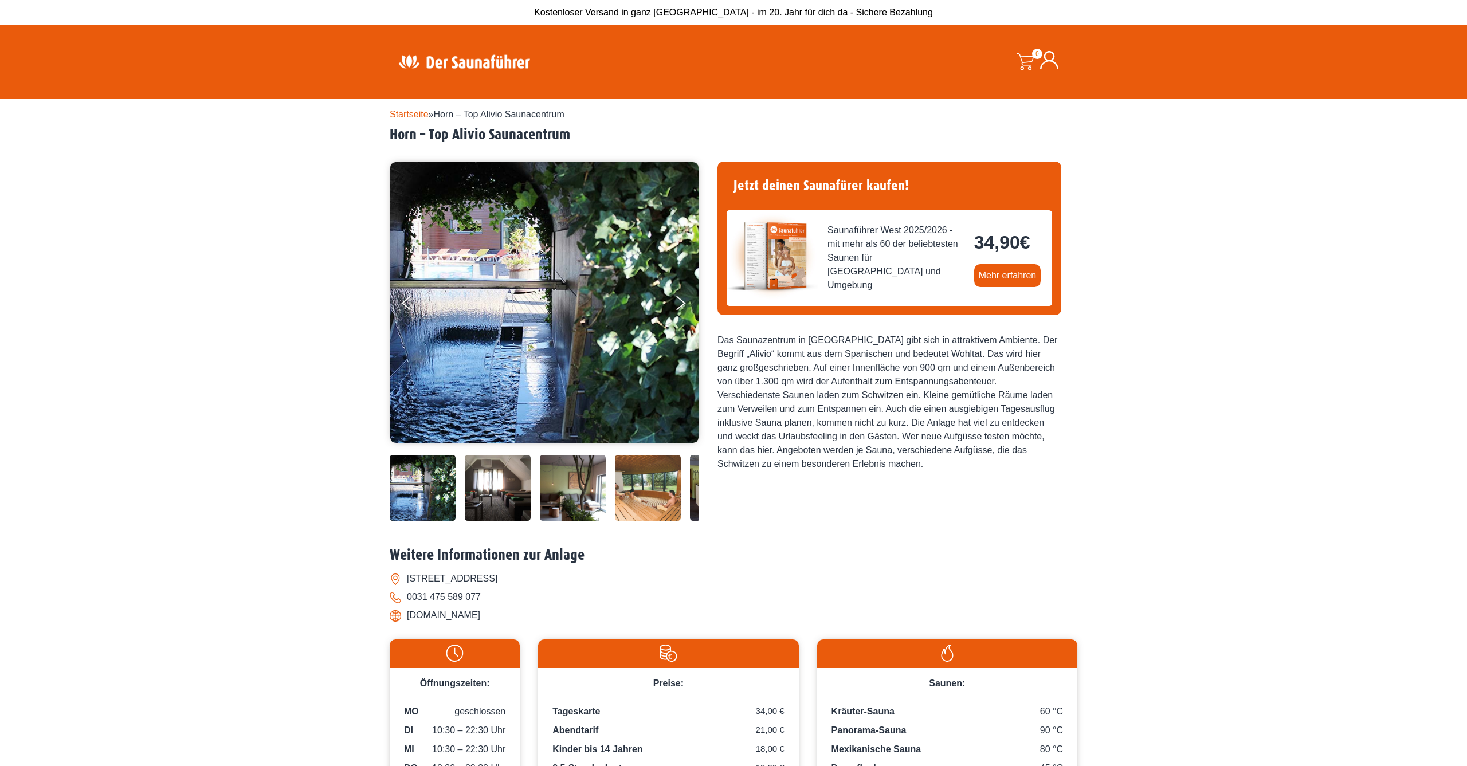
scroll to position [0, 0]
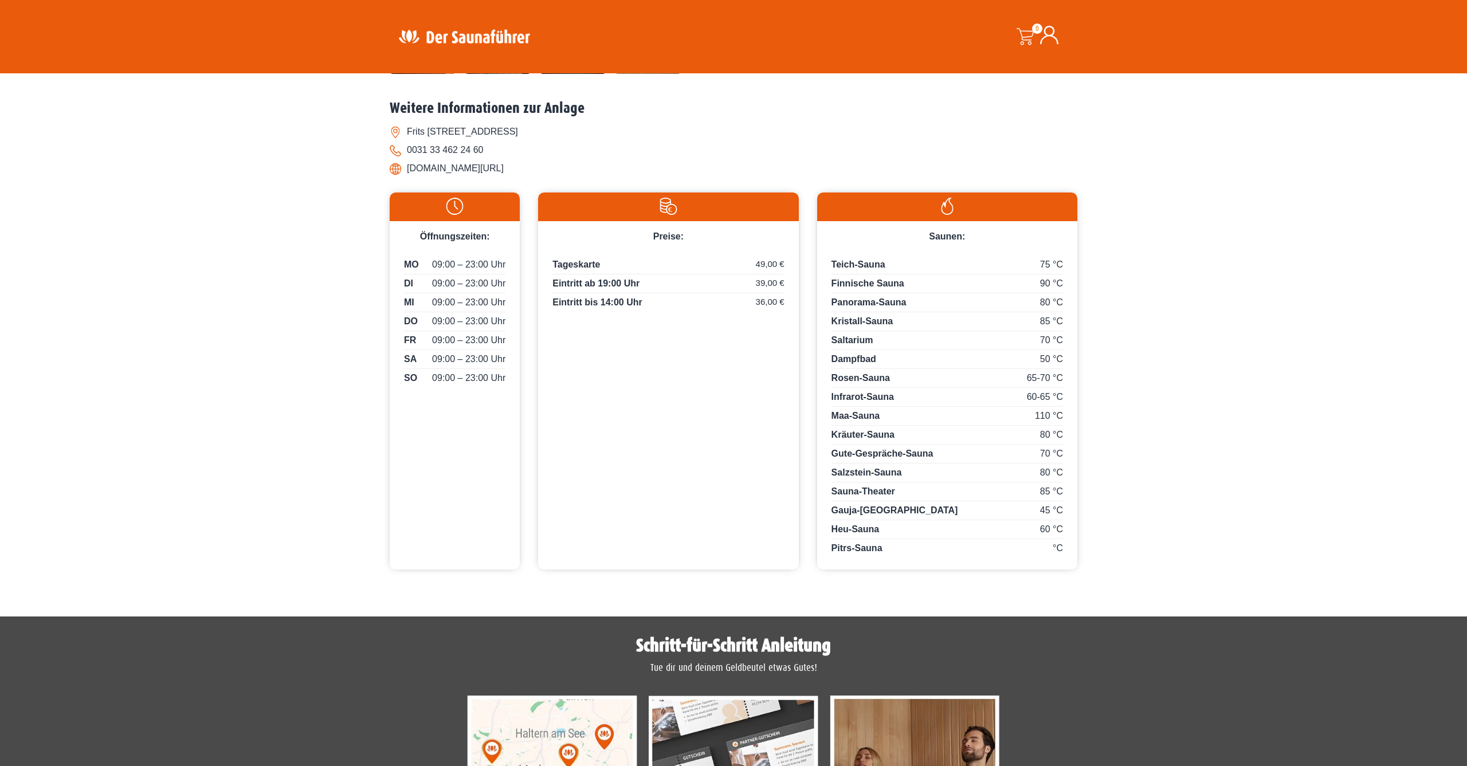
scroll to position [448, 0]
drag, startPoint x: 409, startPoint y: 197, endPoint x: 584, endPoint y: 207, distance: 176.2
click at [584, 177] on ul "Frits koolhovenweg 8, 3769 Soesterberg 0031 33 462 24 60 www.thermensoesterberg…" at bounding box center [734, 149] width 688 height 55
click at [408, 140] on li "Frits koolhovenweg 8, 3769 Soesterberg" at bounding box center [734, 131] width 688 height 18
drag, startPoint x: 408, startPoint y: 196, endPoint x: 578, endPoint y: 195, distance: 170.2
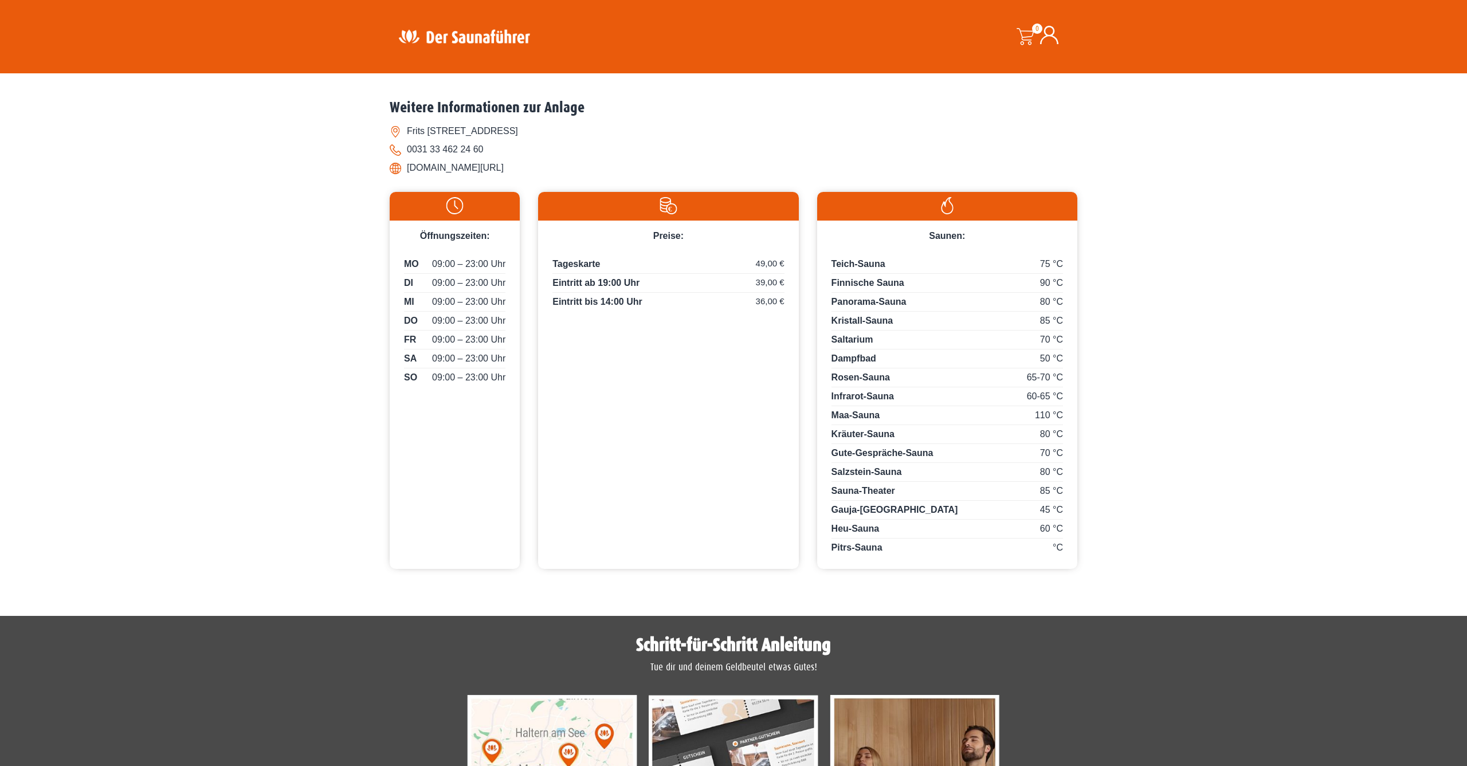
click at [578, 140] on li "Frits koolhovenweg 8, 3769 Soesterberg" at bounding box center [734, 131] width 688 height 18
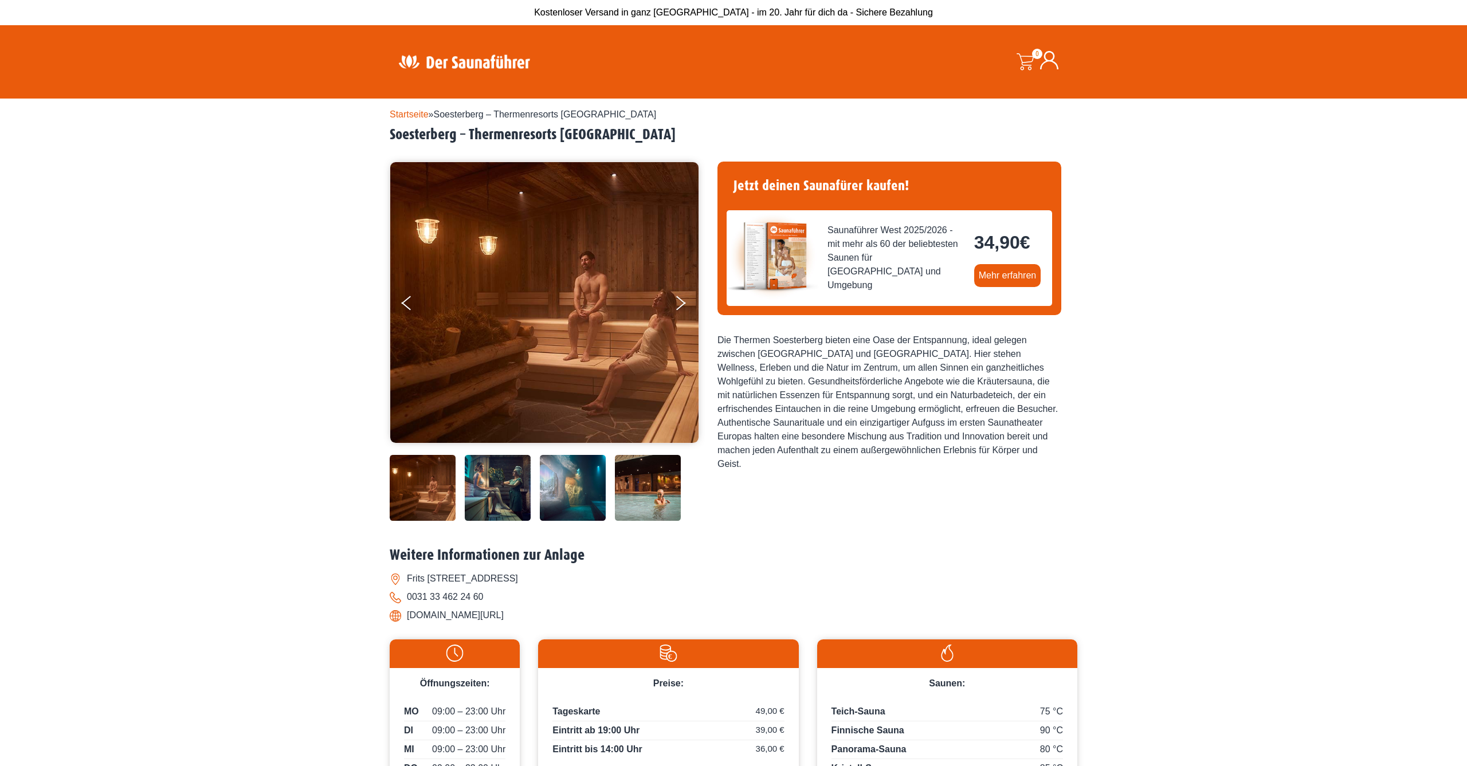
scroll to position [0, 0]
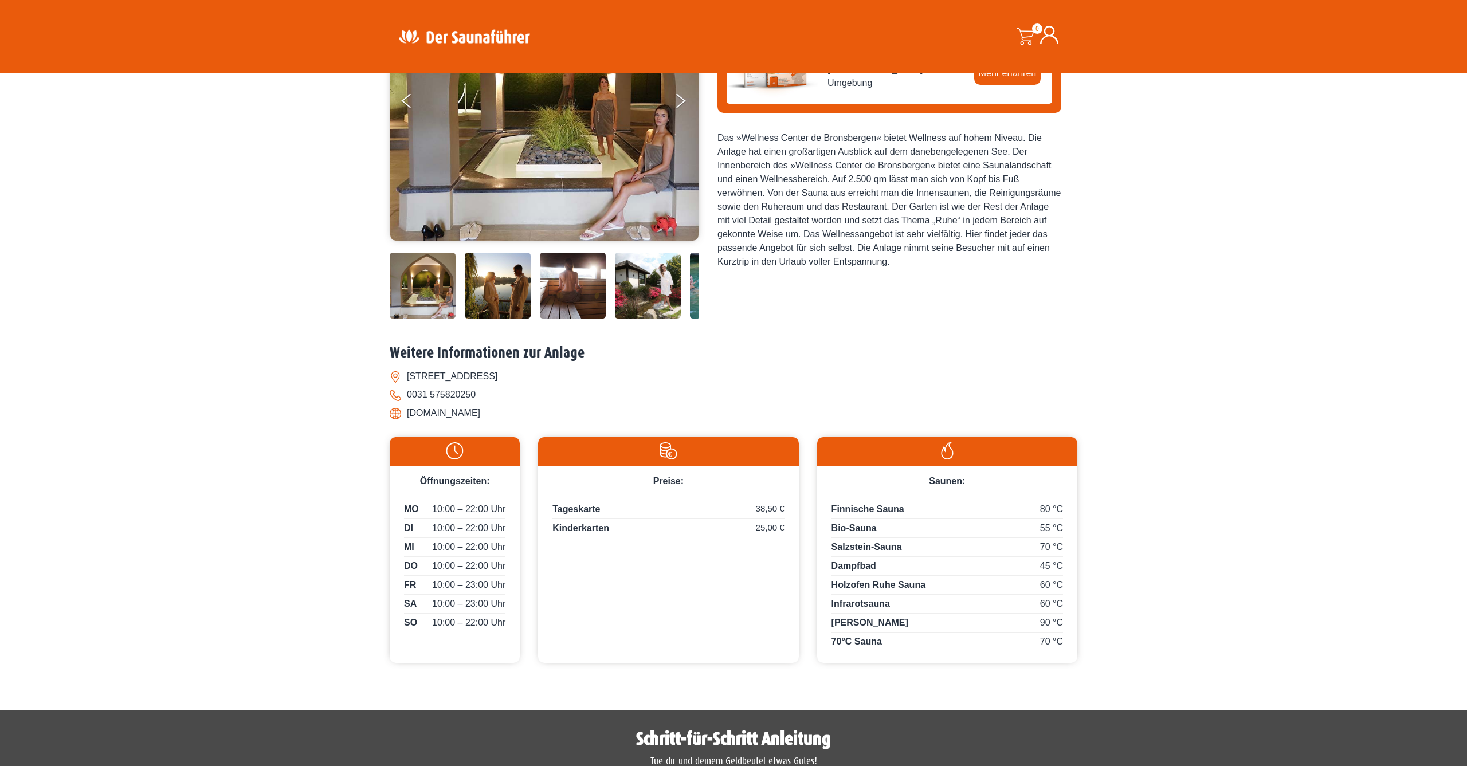
scroll to position [204, 0]
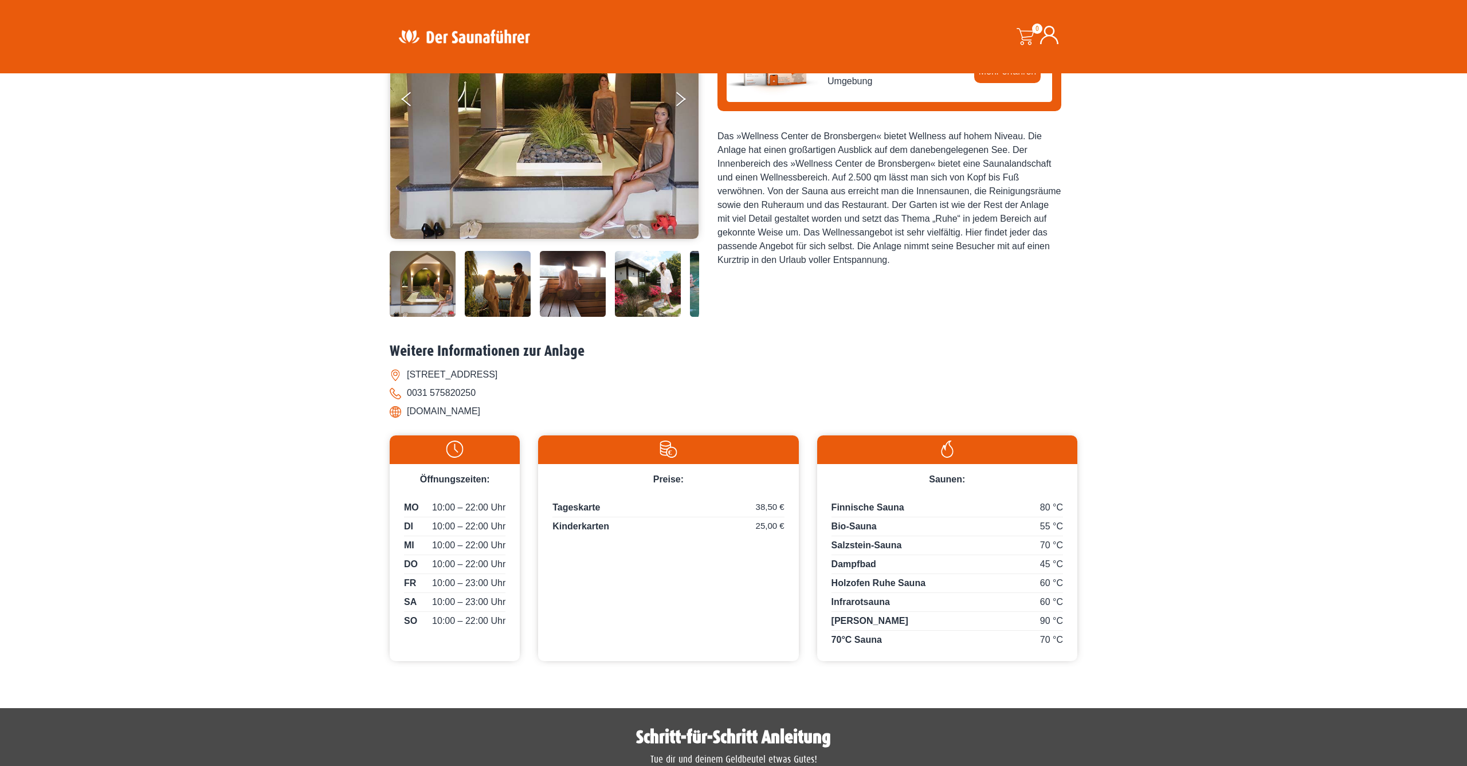
drag, startPoint x: 407, startPoint y: 439, endPoint x: 562, endPoint y: 445, distance: 154.3
click at [562, 384] on li "Bronsbergen 27, NL-7207 Zutphen" at bounding box center [734, 375] width 688 height 18
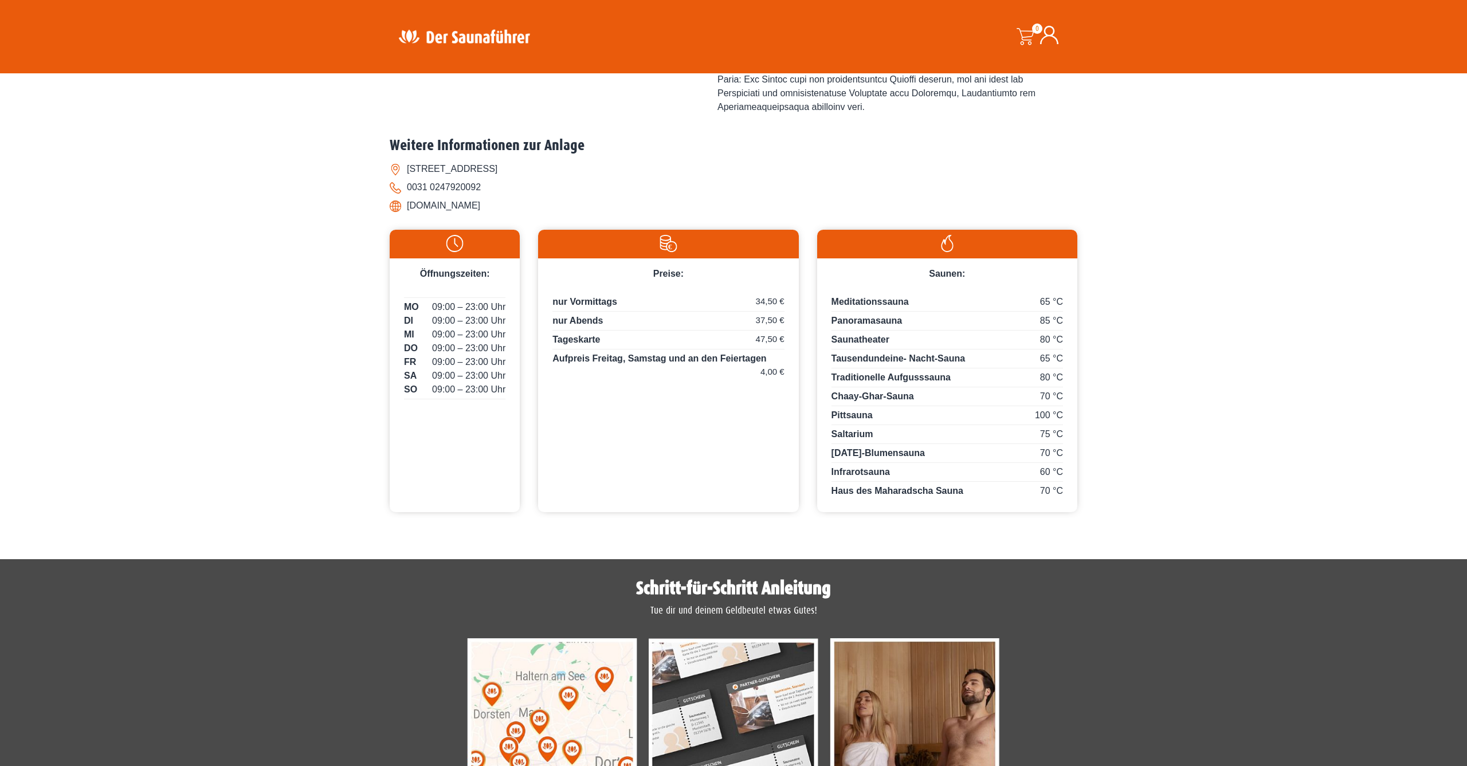
scroll to position [458, 0]
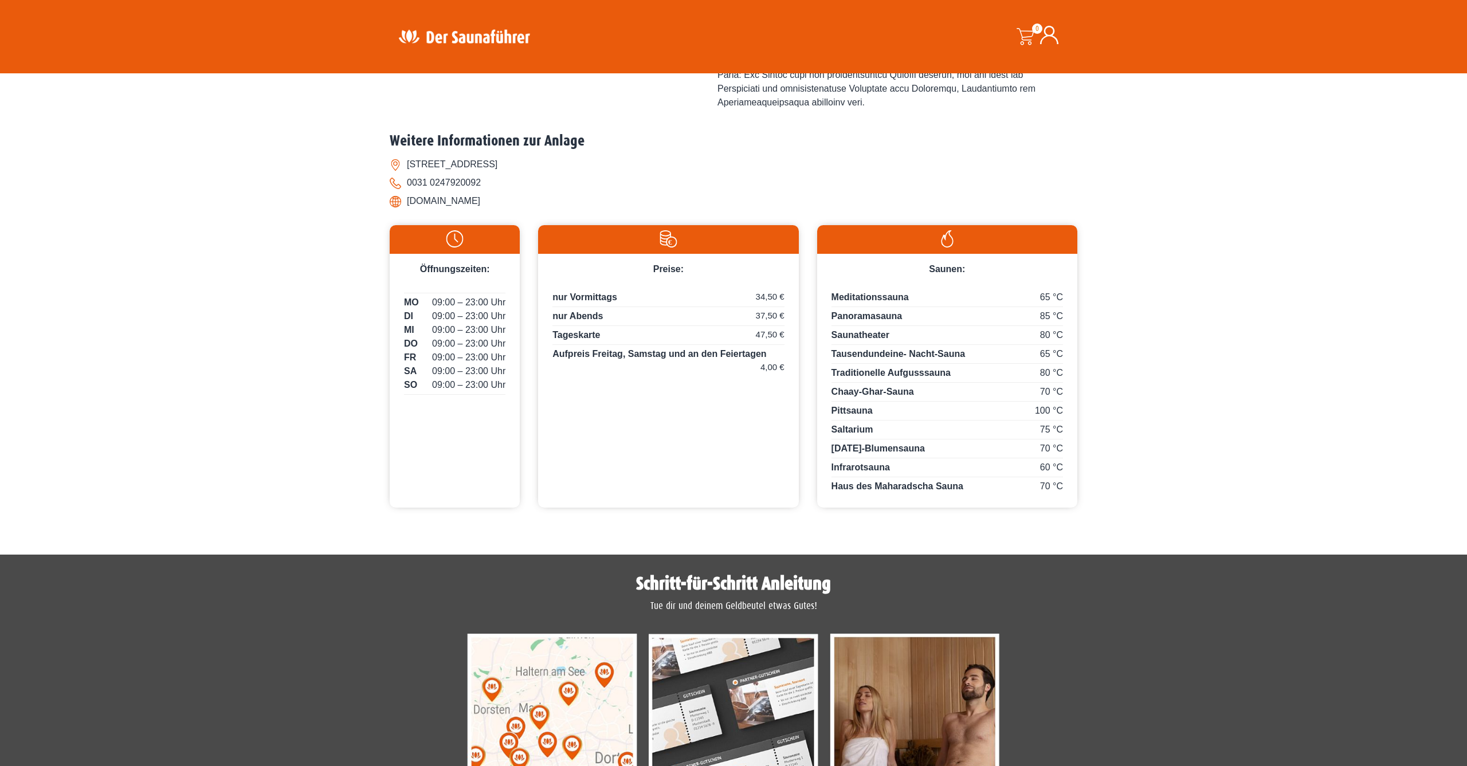
drag, startPoint x: 408, startPoint y: 185, endPoint x: 561, endPoint y: 186, distance: 153.0
click at [561, 174] on li "[STREET_ADDRESS]" at bounding box center [734, 164] width 688 height 18
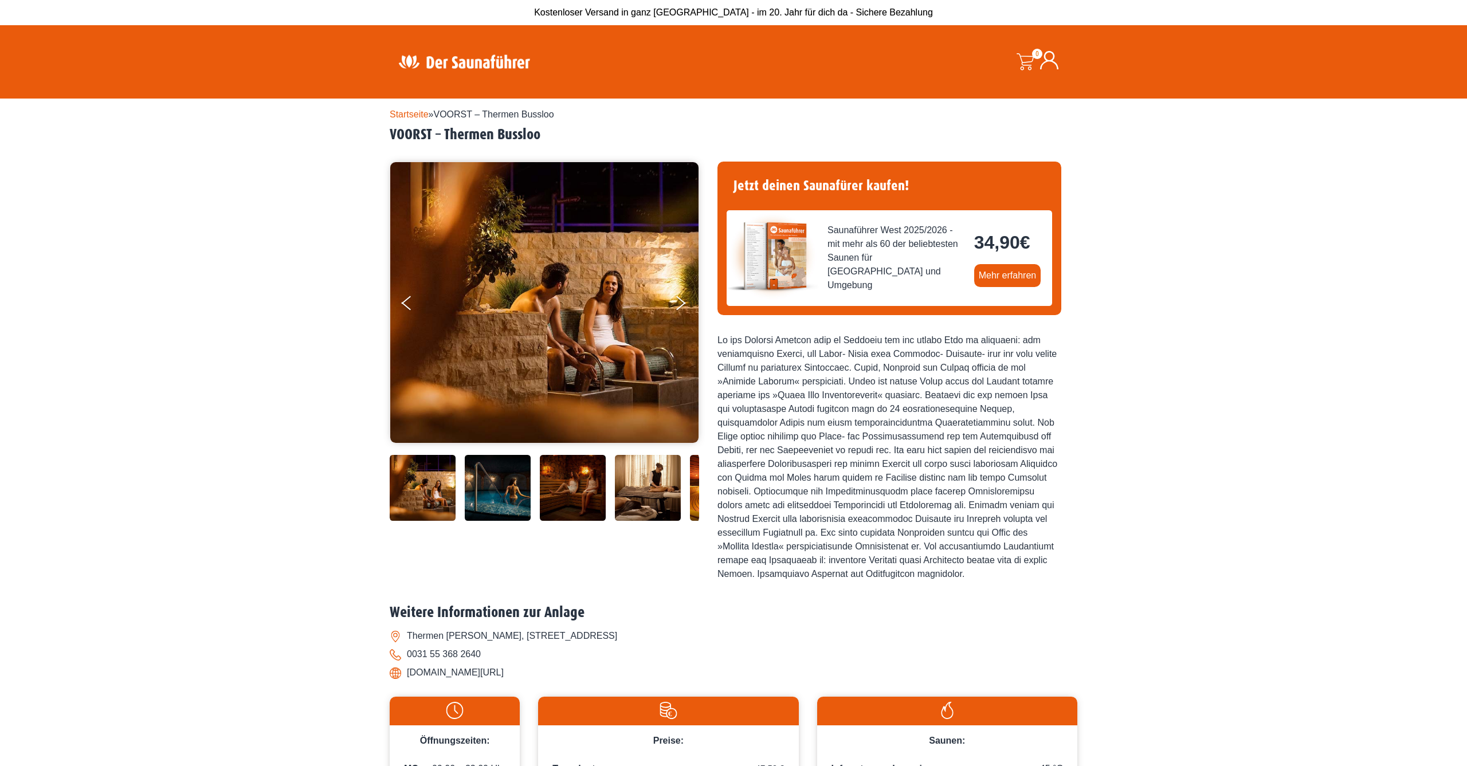
click at [406, 645] on li "Thermen [PERSON_NAME], [STREET_ADDRESS]" at bounding box center [734, 636] width 688 height 18
drag, startPoint x: 409, startPoint y: 648, endPoint x: 641, endPoint y: 650, distance: 232.1
click at [641, 645] on li "Thermen [PERSON_NAME], [STREET_ADDRESS]" at bounding box center [734, 636] width 688 height 18
click at [467, 682] on li "[DOMAIN_NAME][URL]" at bounding box center [734, 673] width 688 height 18
click at [398, 682] on li "[DOMAIN_NAME][URL]" at bounding box center [734, 673] width 688 height 18
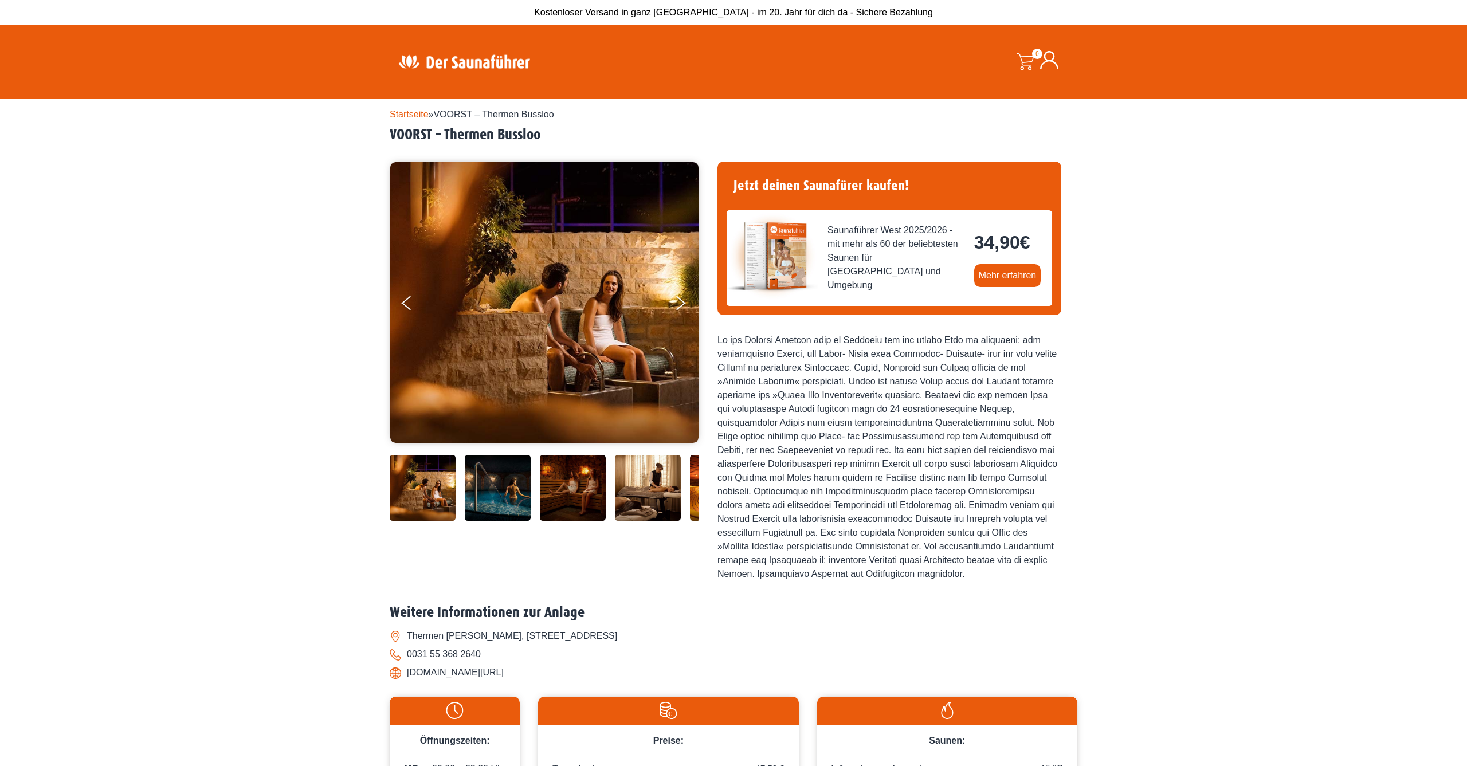
drag, startPoint x: 407, startPoint y: 686, endPoint x: 524, endPoint y: 690, distance: 116.4
click at [524, 682] on li "[DOMAIN_NAME][URL]" at bounding box center [734, 673] width 688 height 18
click at [730, 645] on li "Thermen [PERSON_NAME], [STREET_ADDRESS]" at bounding box center [734, 636] width 688 height 18
drag, startPoint x: 407, startPoint y: 685, endPoint x: 493, endPoint y: 694, distance: 86.9
click at [498, 688] on div "Weitere Informationen zur Anlage Thermen Bussloo, [STREET_ADDRESS] 0031 55 368 …" at bounding box center [734, 646] width 688 height 84
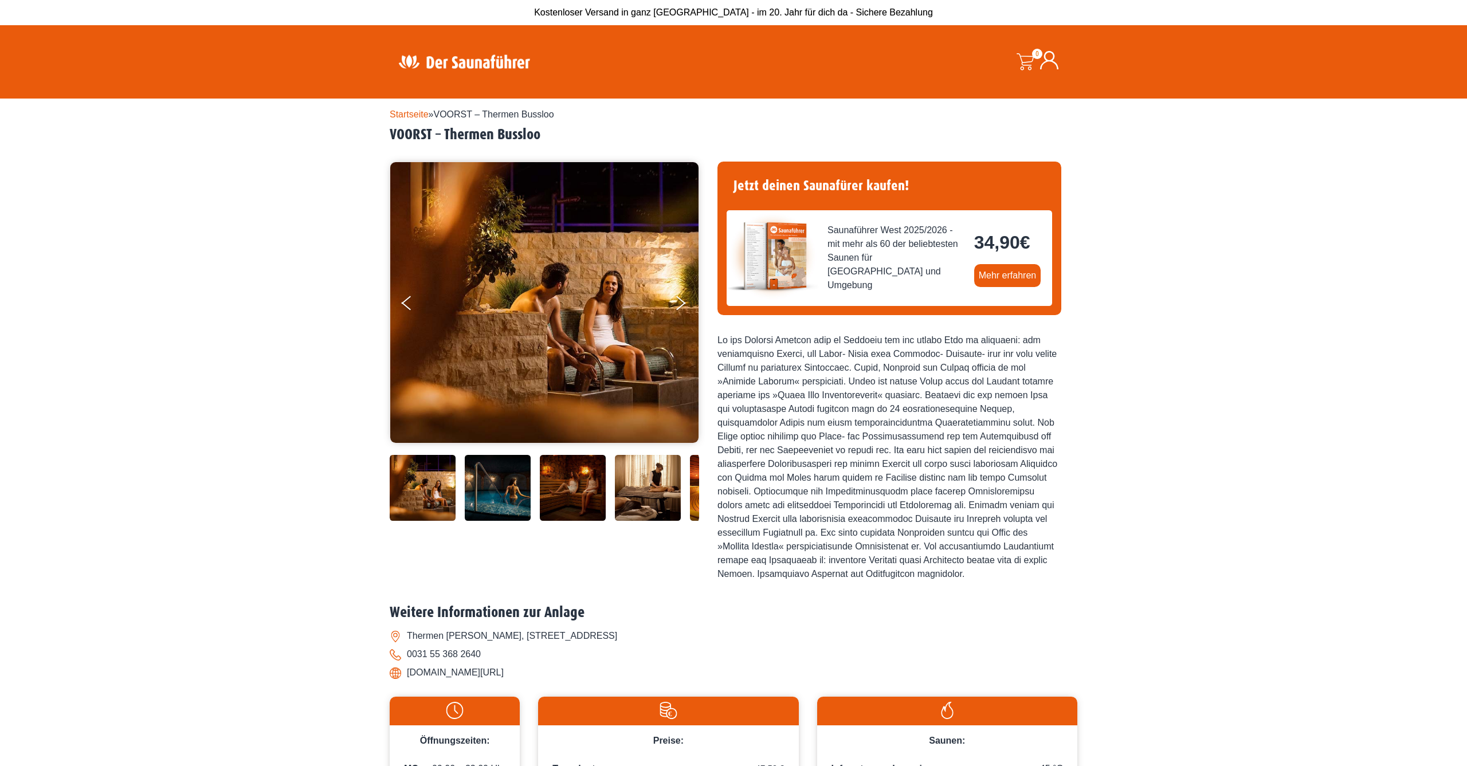
copy li "[DOMAIN_NAME][URL]"
